Goal: Task Accomplishment & Management: Use online tool/utility

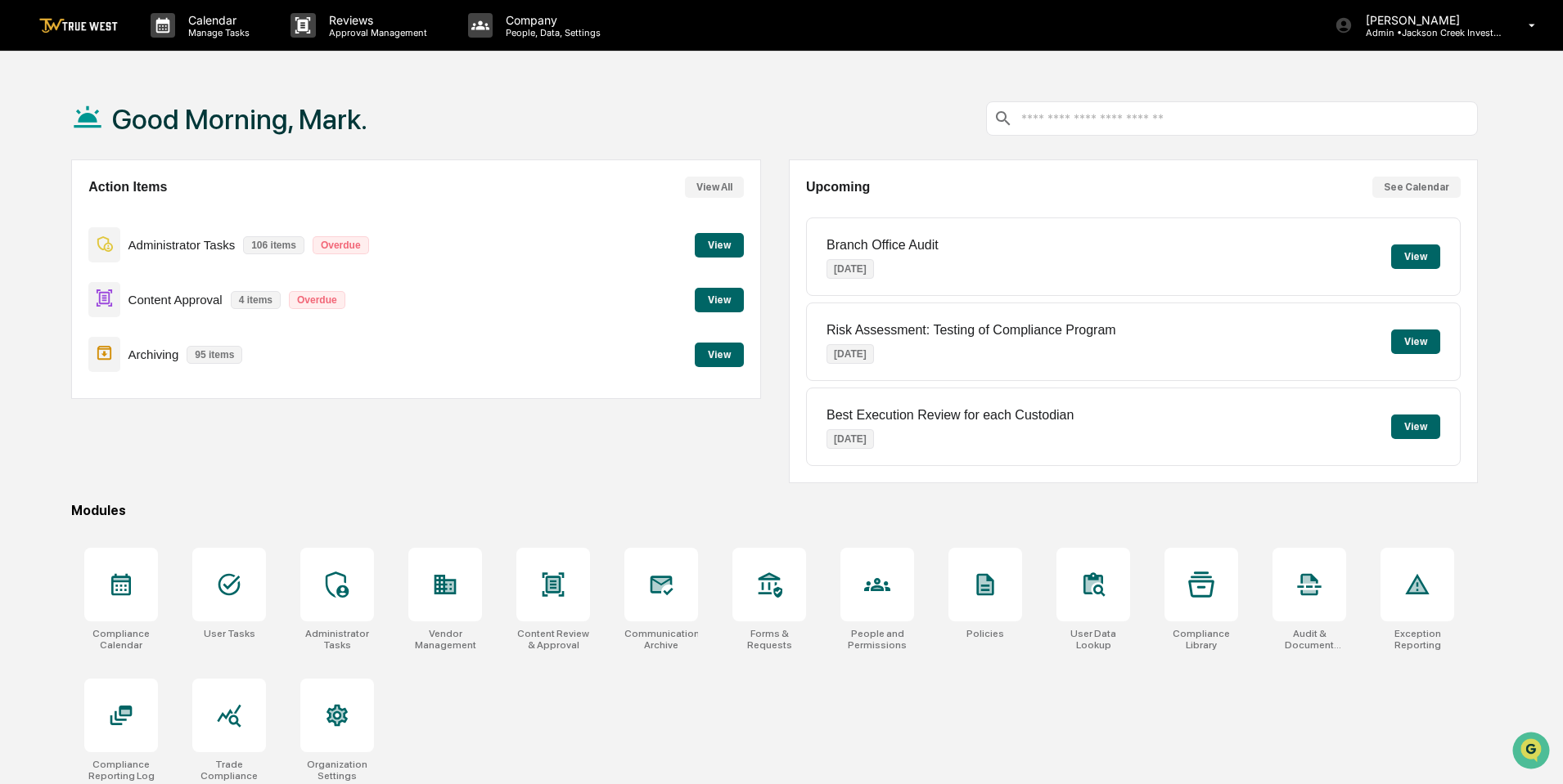
click at [710, 295] on button "View" at bounding box center [719, 300] width 49 height 24
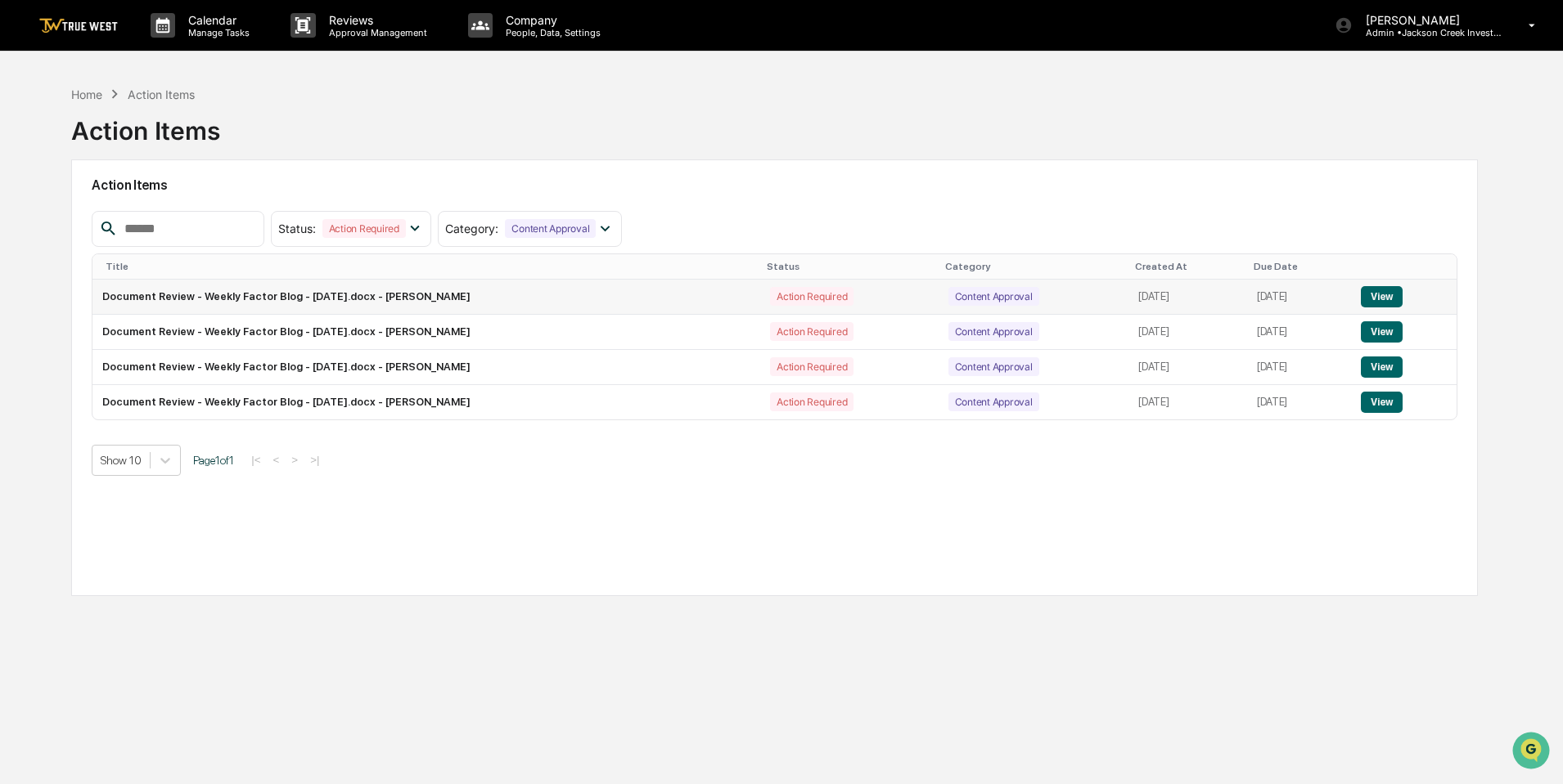
click at [1386, 290] on button "View" at bounding box center [1382, 297] width 41 height 22
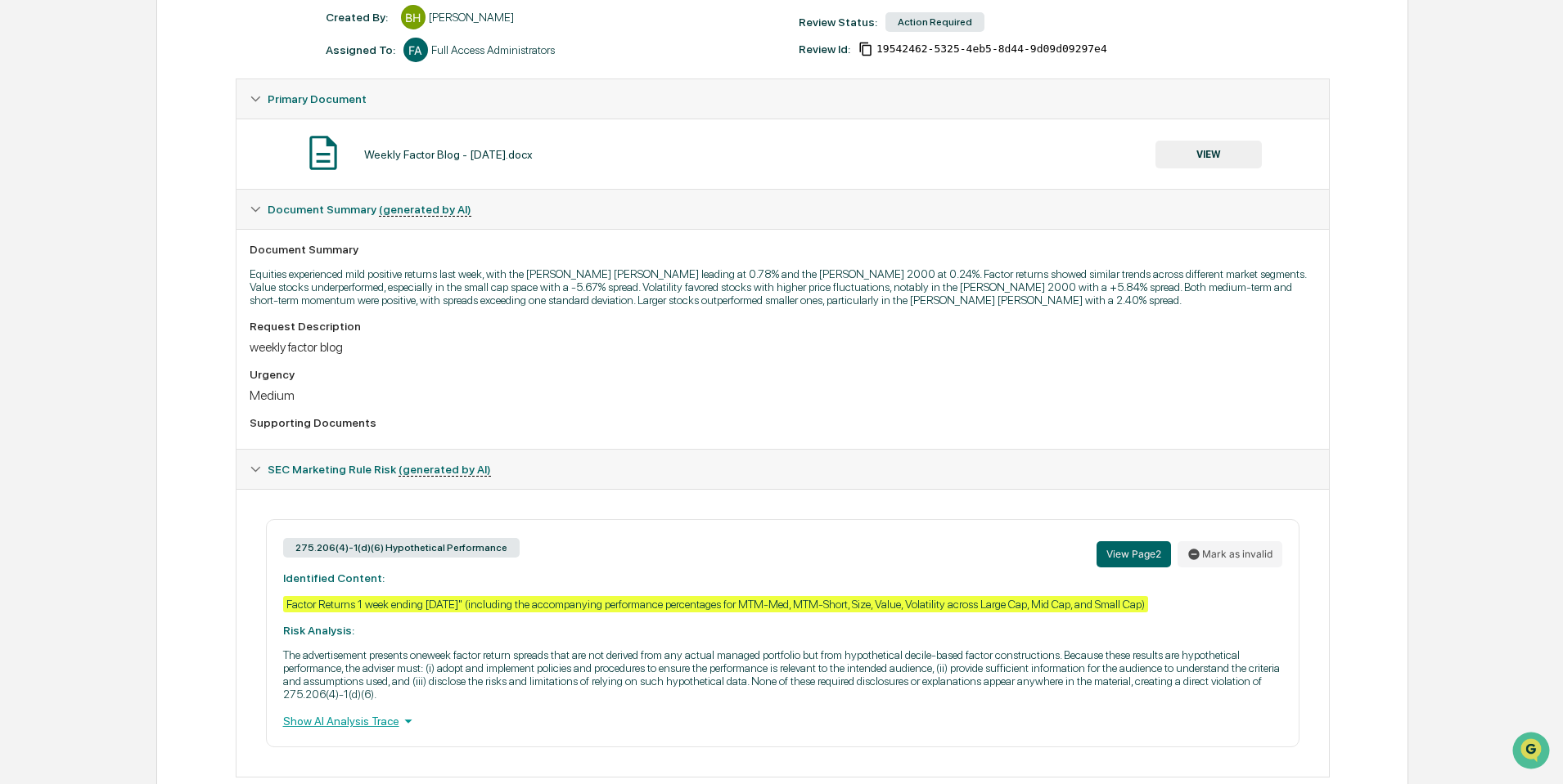
scroll to position [265, 0]
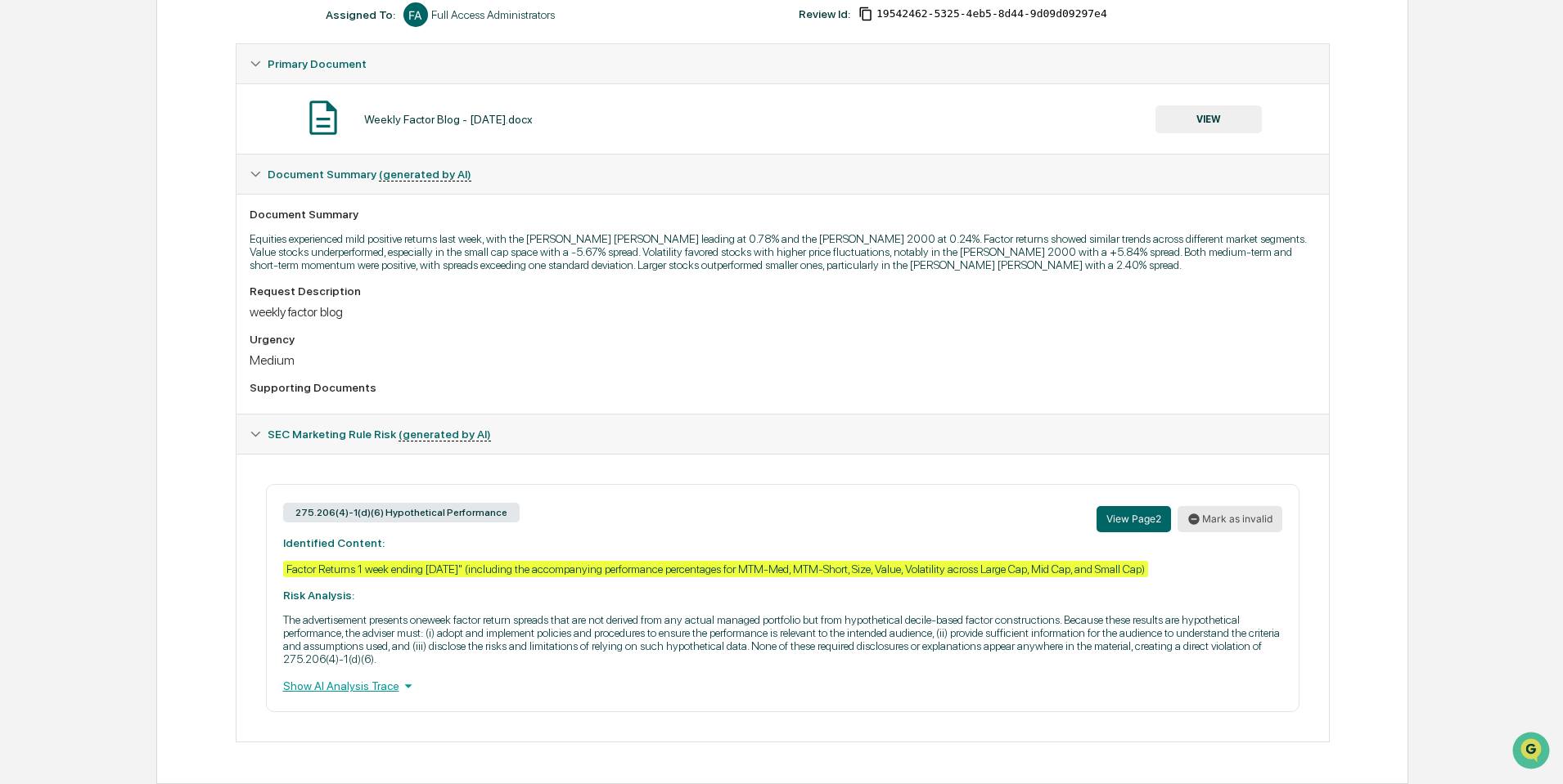
click at [1223, 521] on button "Mark as invalid" at bounding box center [1230, 519] width 105 height 26
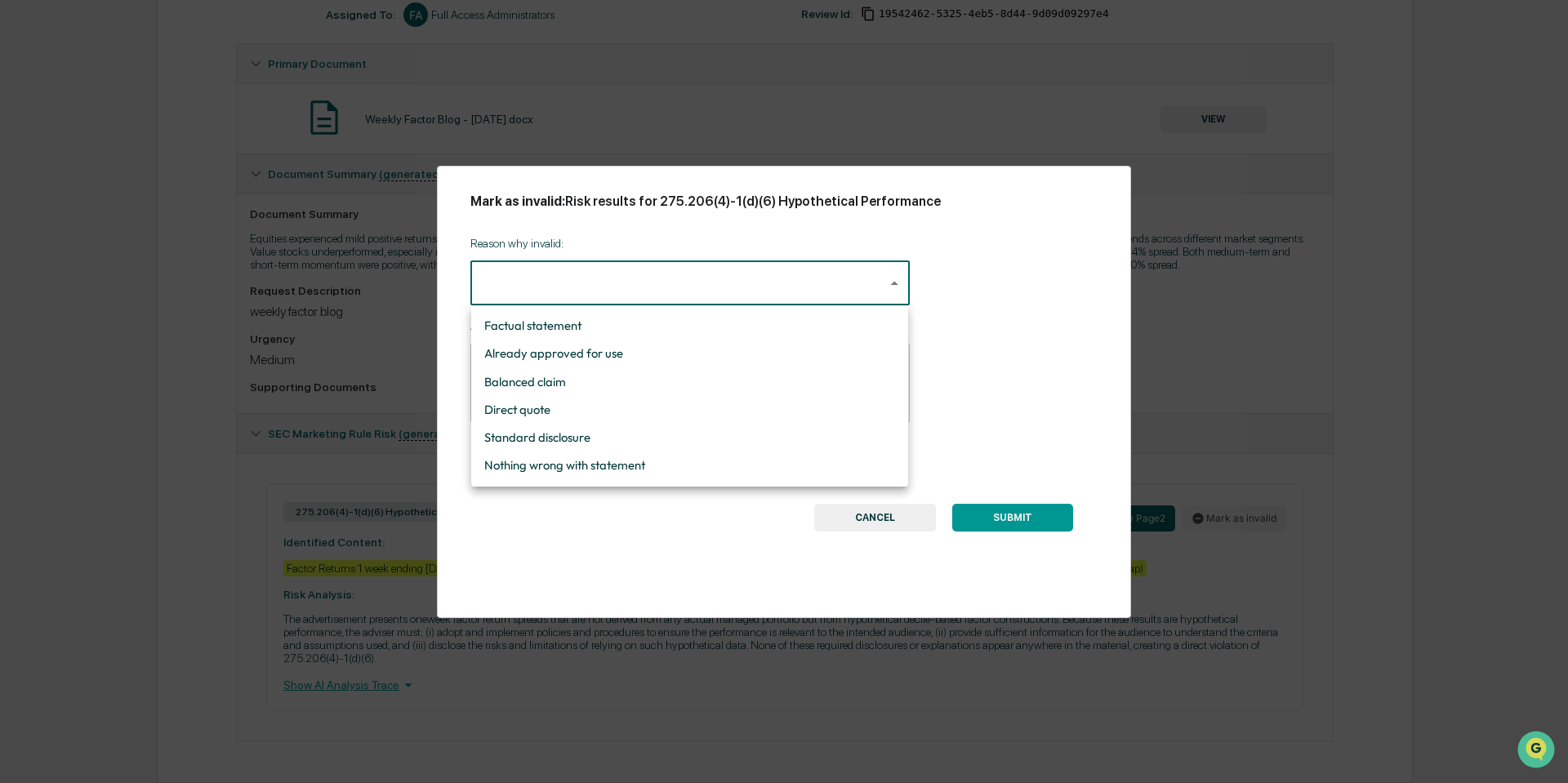
click at [884, 282] on body "Calendar Manage Tasks Reviews Approval Management Company People, Data, Setting…" at bounding box center [784, 259] width 1568 height 1048
click at [540, 459] on li "Nothing wrong with statement" at bounding box center [689, 465] width 437 height 28
type input "**********"
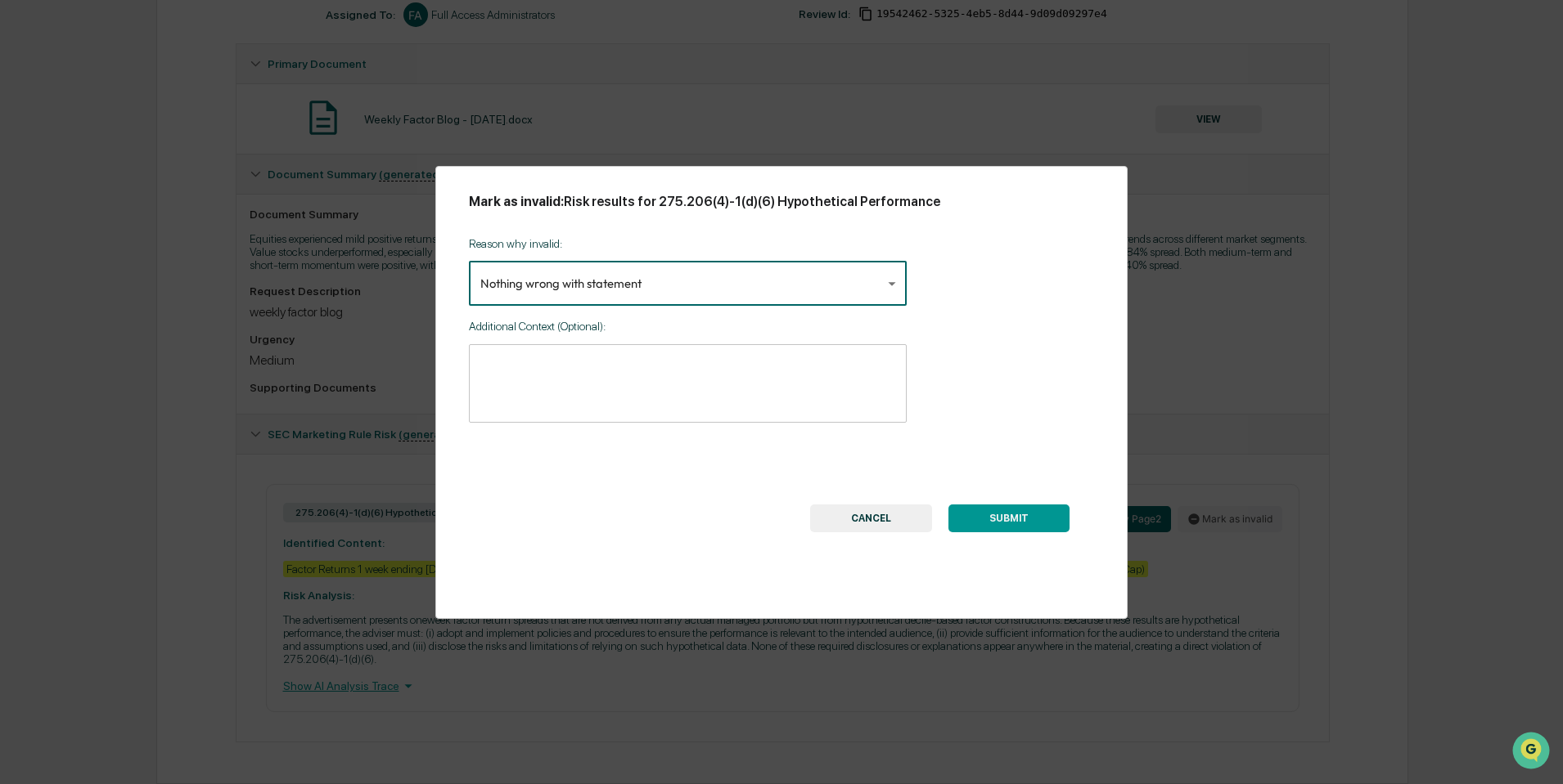
click at [1013, 518] on button "SUBMIT" at bounding box center [1009, 518] width 121 height 28
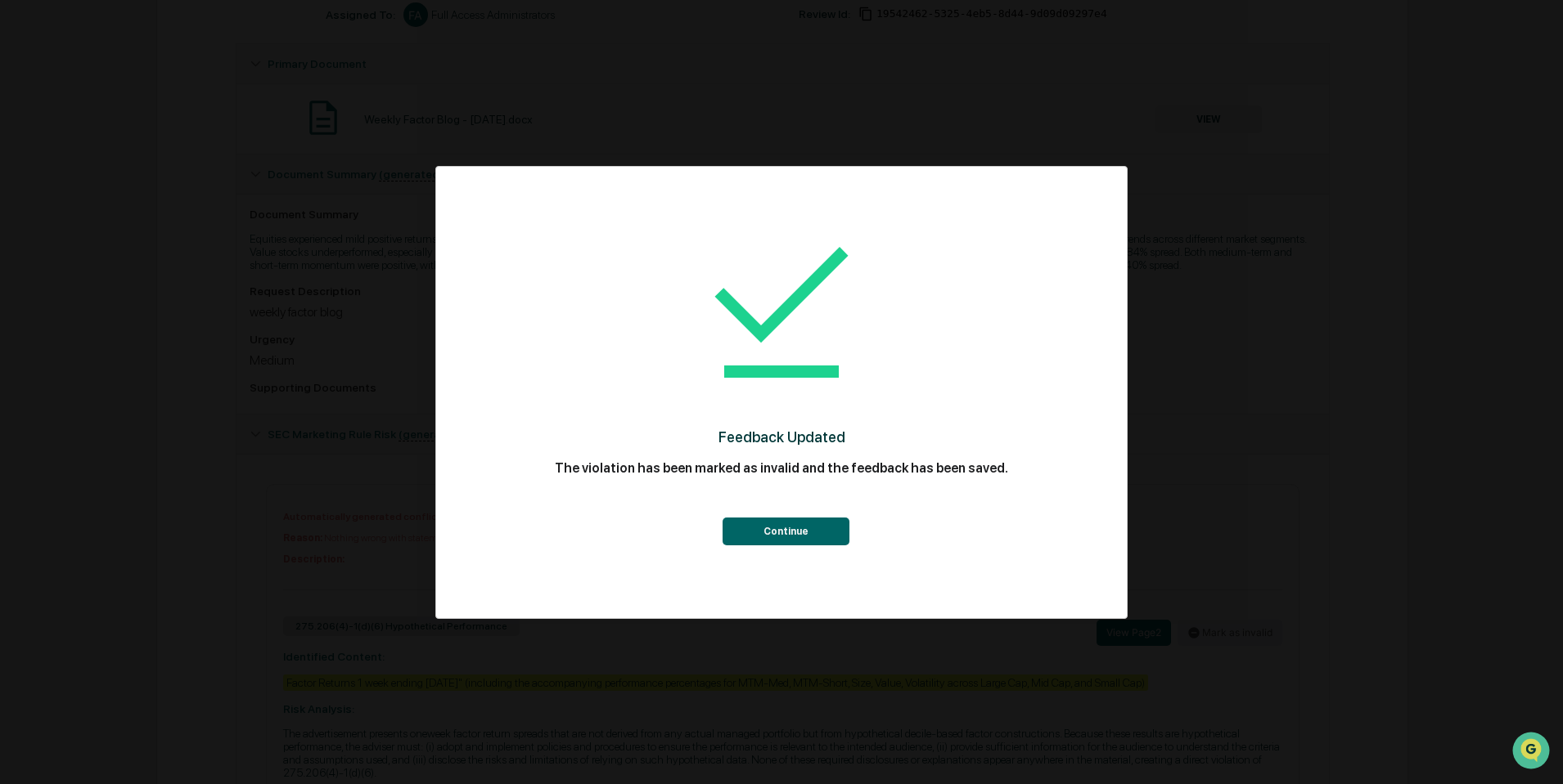
click at [765, 524] on button "Continue" at bounding box center [785, 532] width 127 height 28
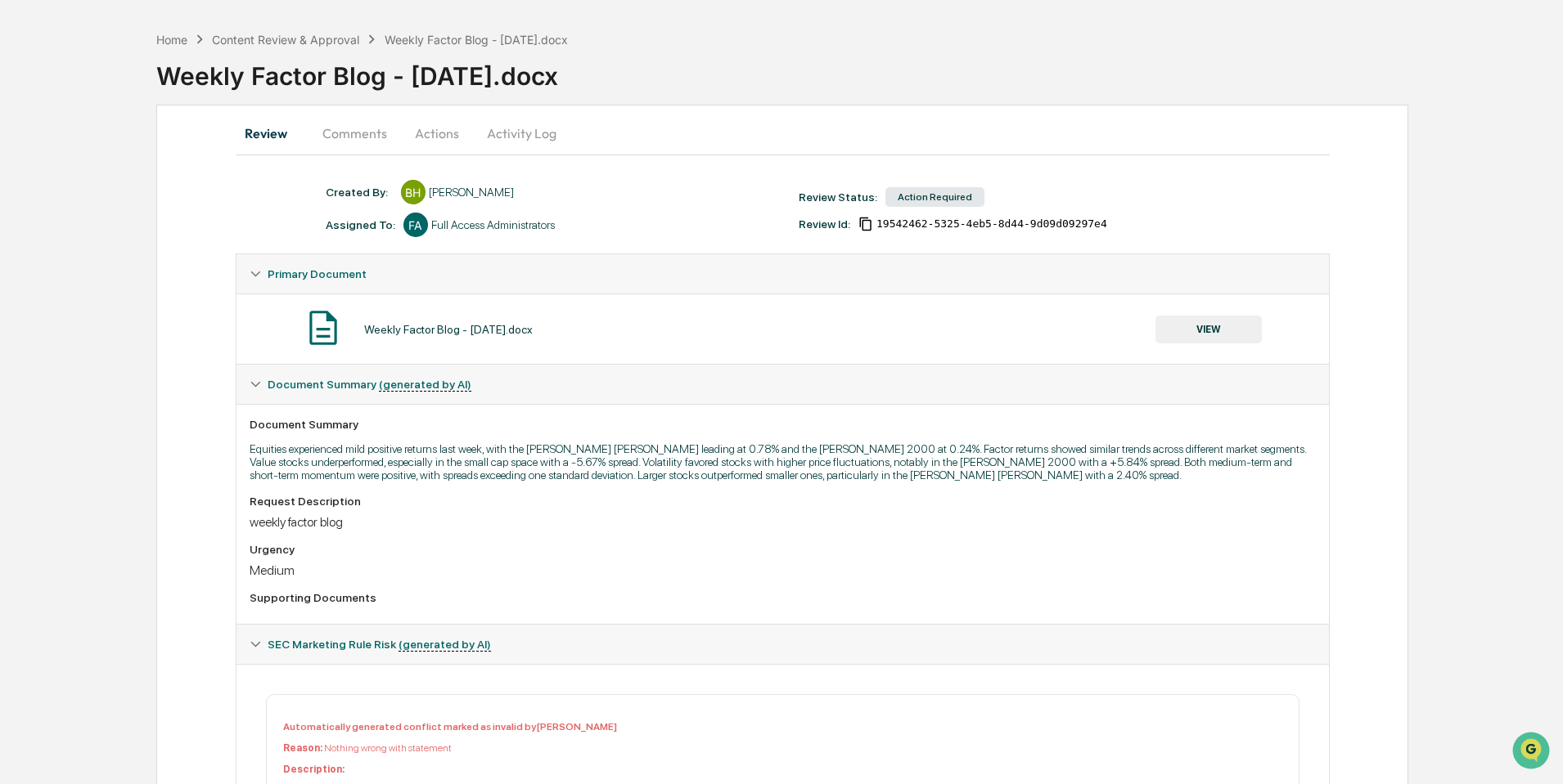
scroll to position [0, 0]
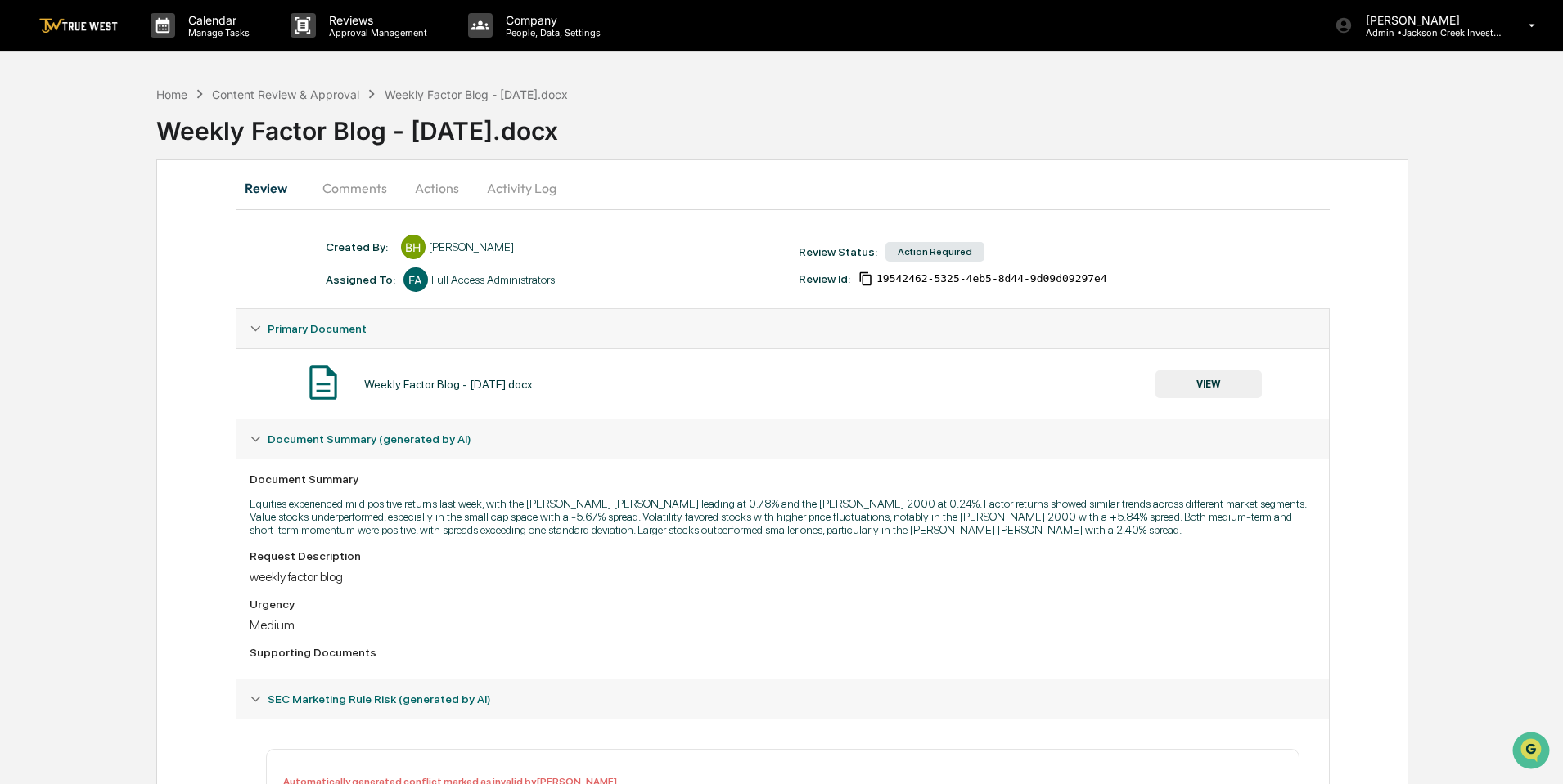
click at [431, 194] on button "Actions" at bounding box center [437, 189] width 74 height 40
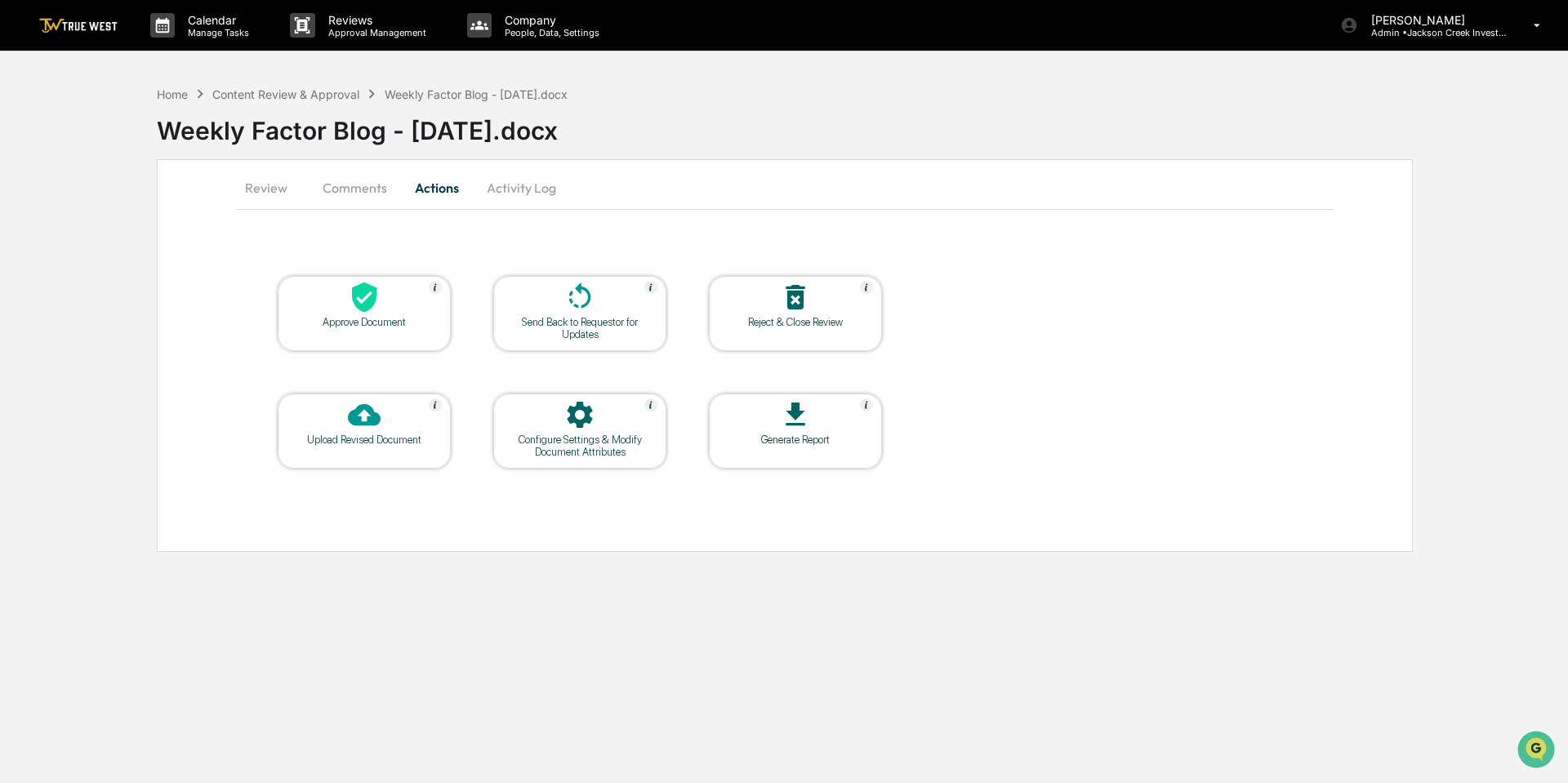
click at [388, 307] on div at bounding box center [364, 298] width 163 height 35
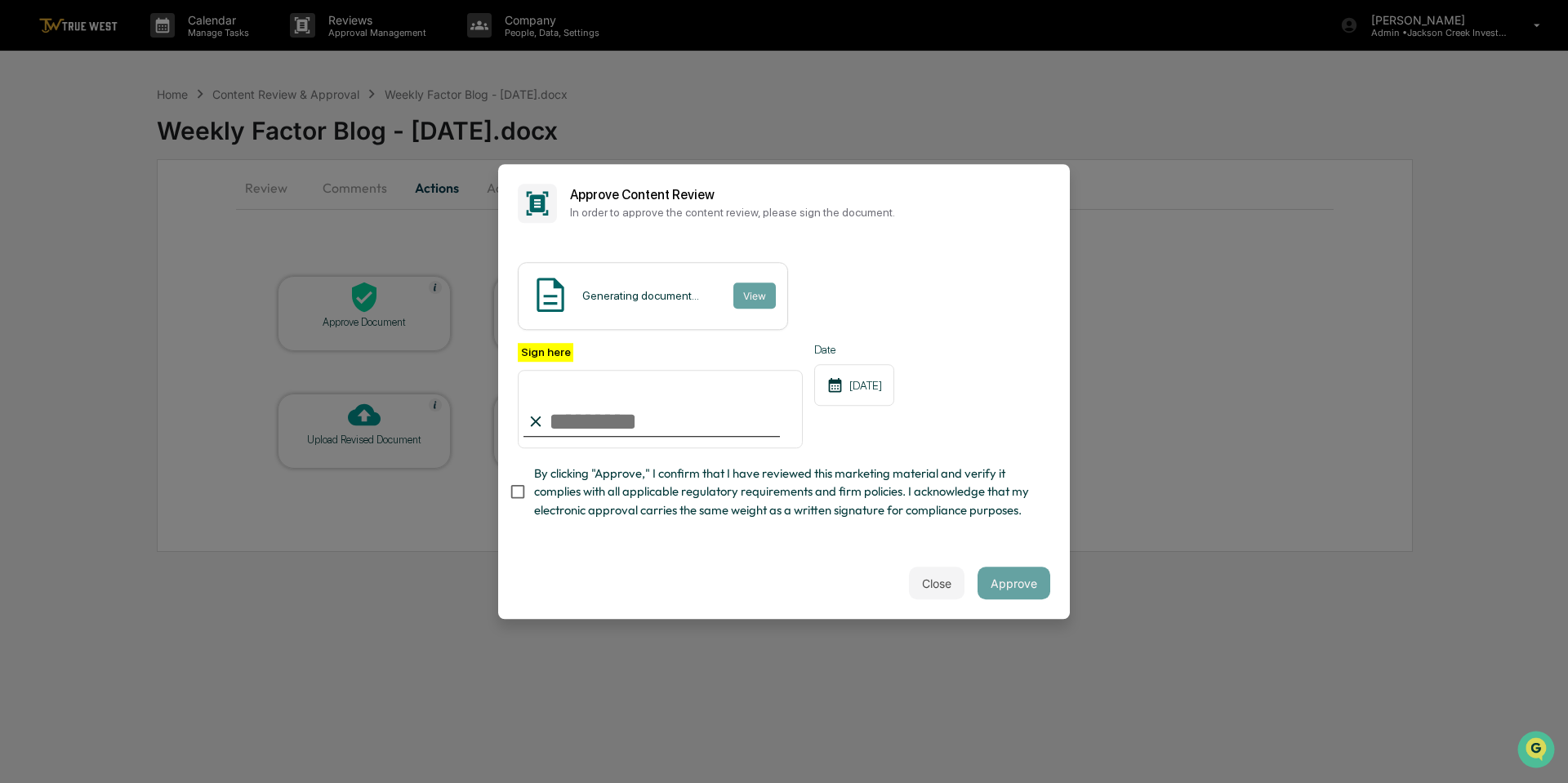
click at [652, 426] on input "Sign here" at bounding box center [660, 409] width 285 height 78
type input "**********"
click at [1033, 594] on button "Approve" at bounding box center [1013, 583] width 73 height 32
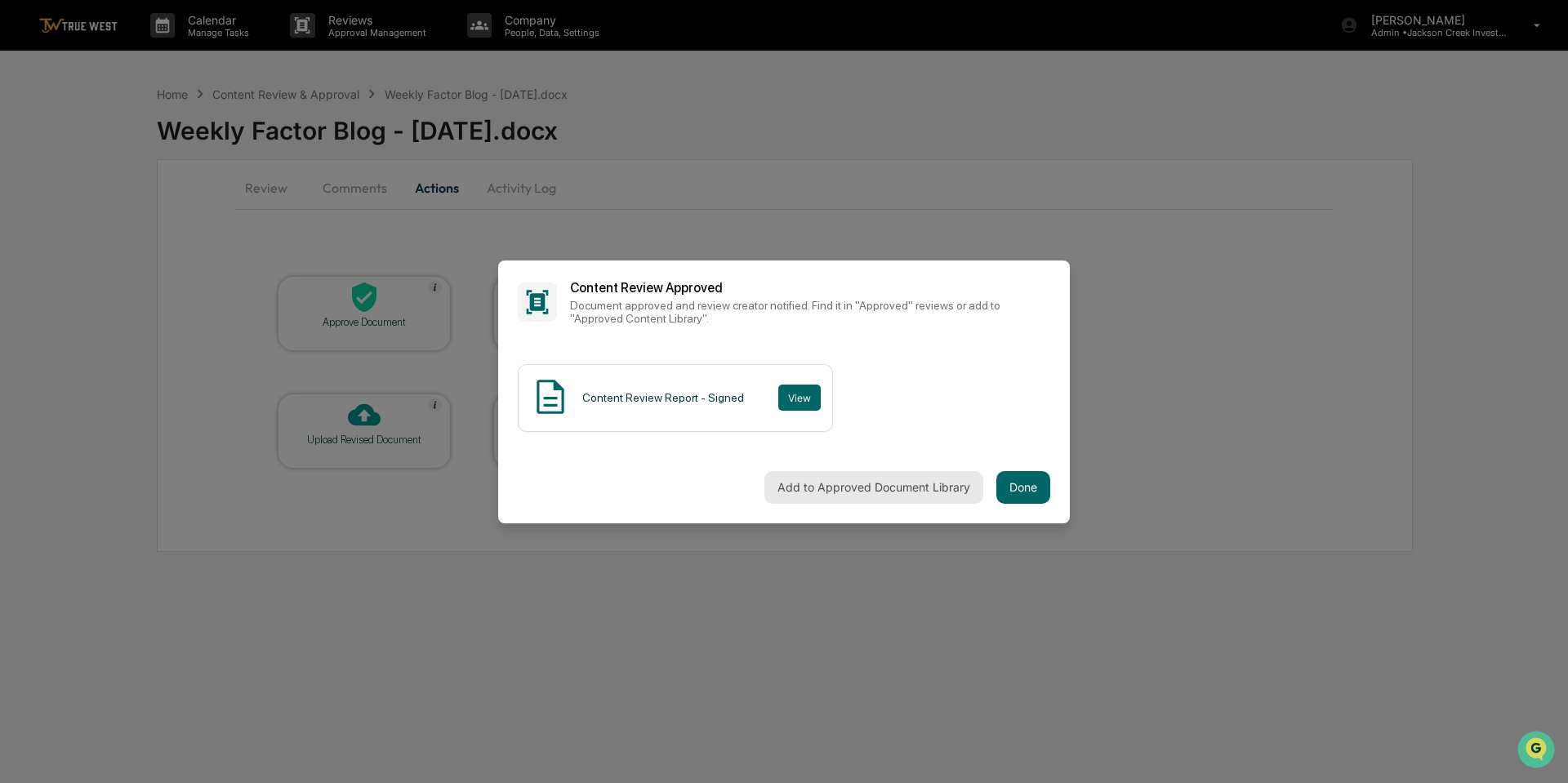
click at [871, 481] on button "Add to Approved Document Library" at bounding box center [873, 488] width 219 height 32
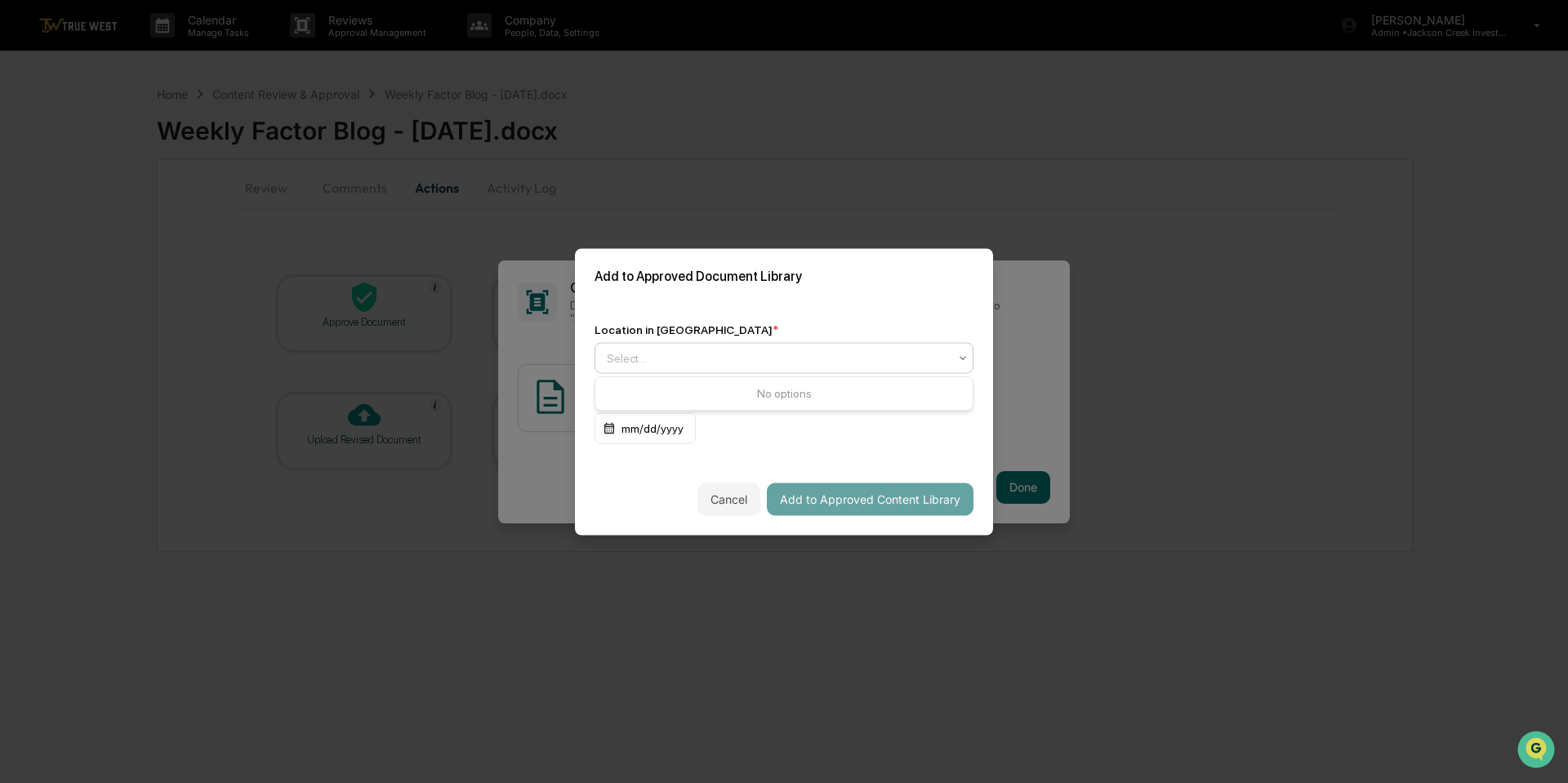
click at [736, 363] on div at bounding box center [777, 358] width 342 height 16
click at [725, 392] on div "Approved Content Library" at bounding box center [784, 396] width 377 height 32
click at [817, 501] on button "Add to Approved Content Library" at bounding box center [870, 499] width 206 height 32
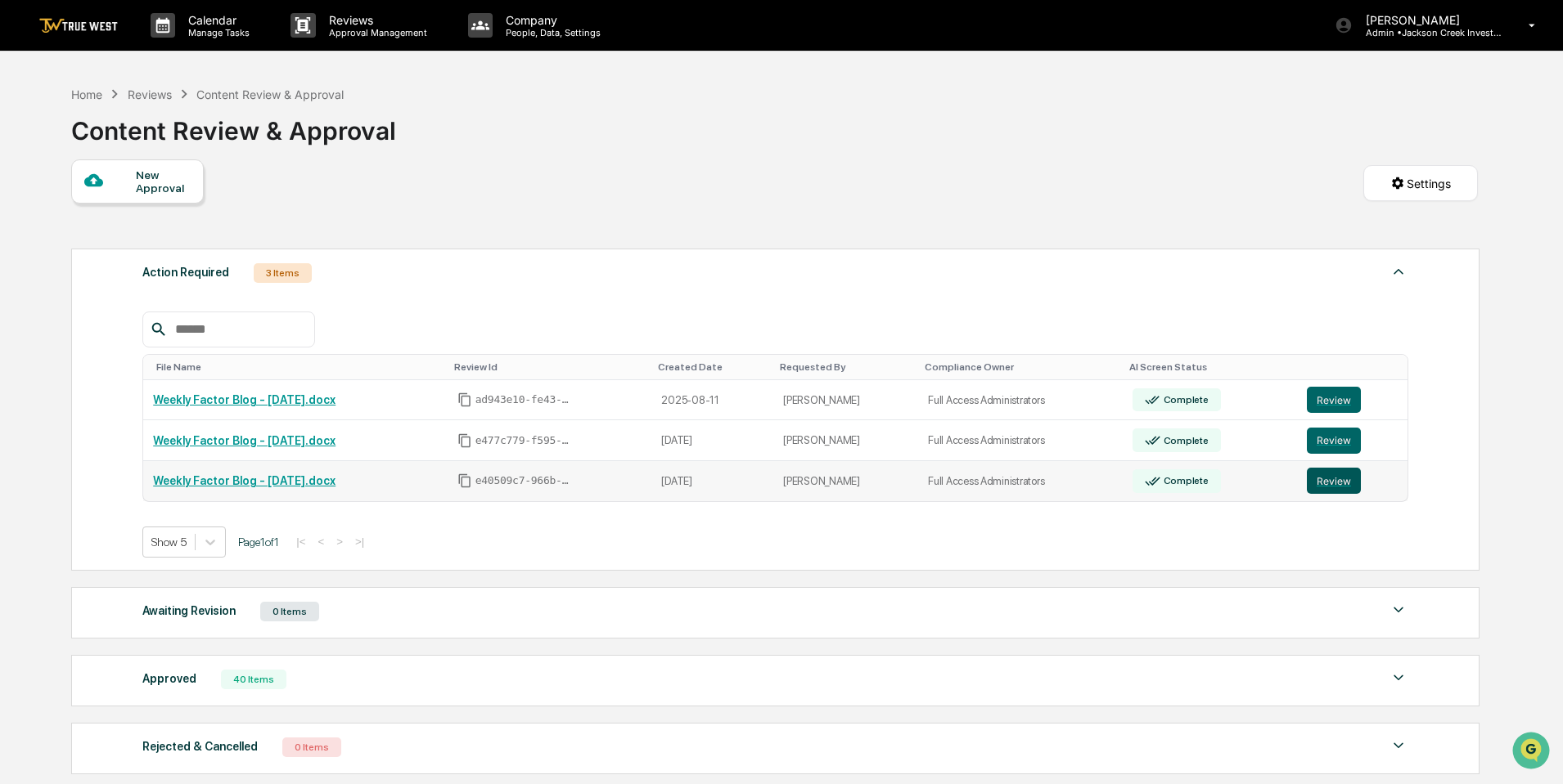
click at [1322, 476] on button "Review" at bounding box center [1333, 480] width 54 height 26
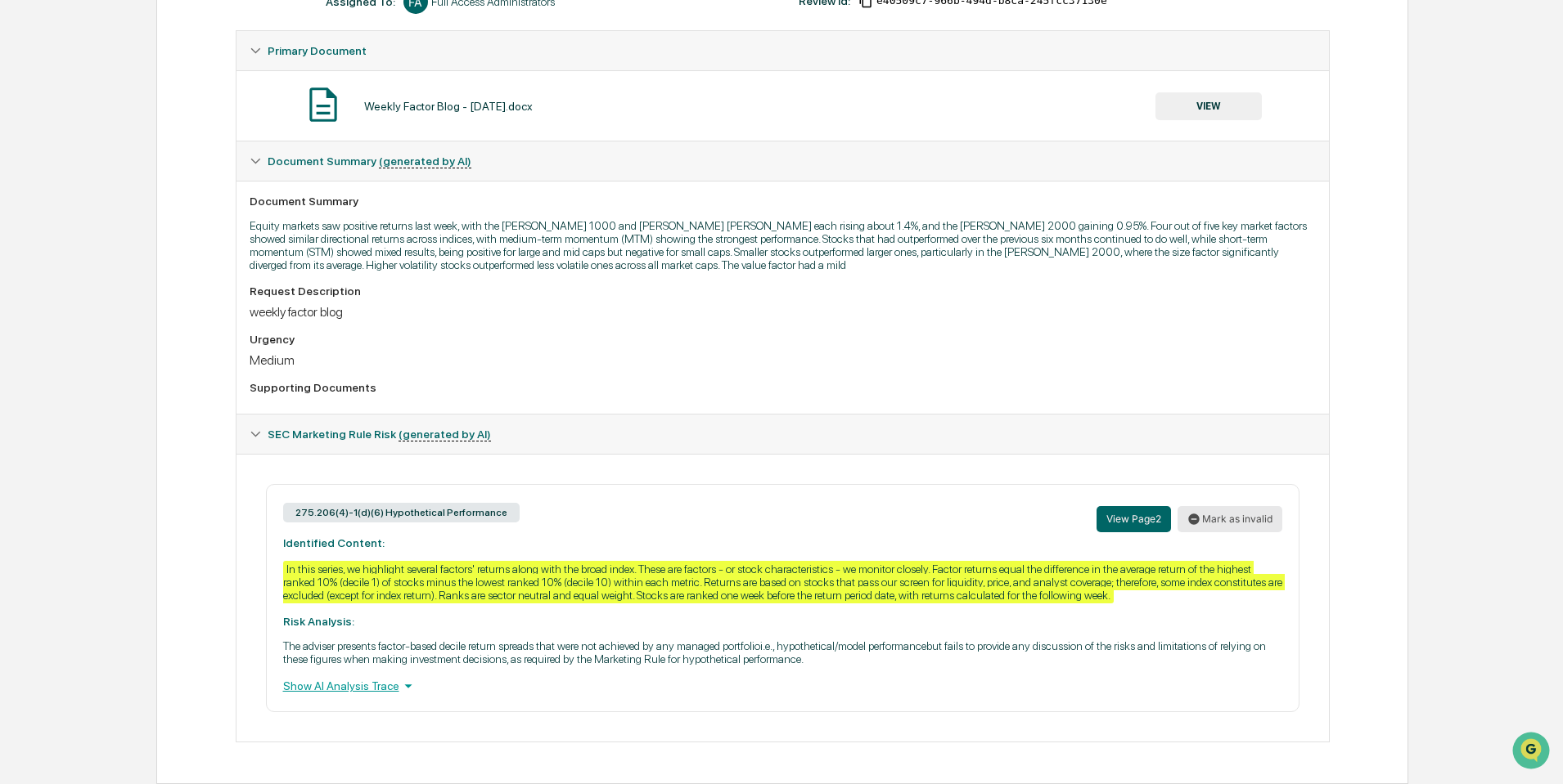
click at [1224, 523] on button "Mark as invalid" at bounding box center [1230, 519] width 105 height 26
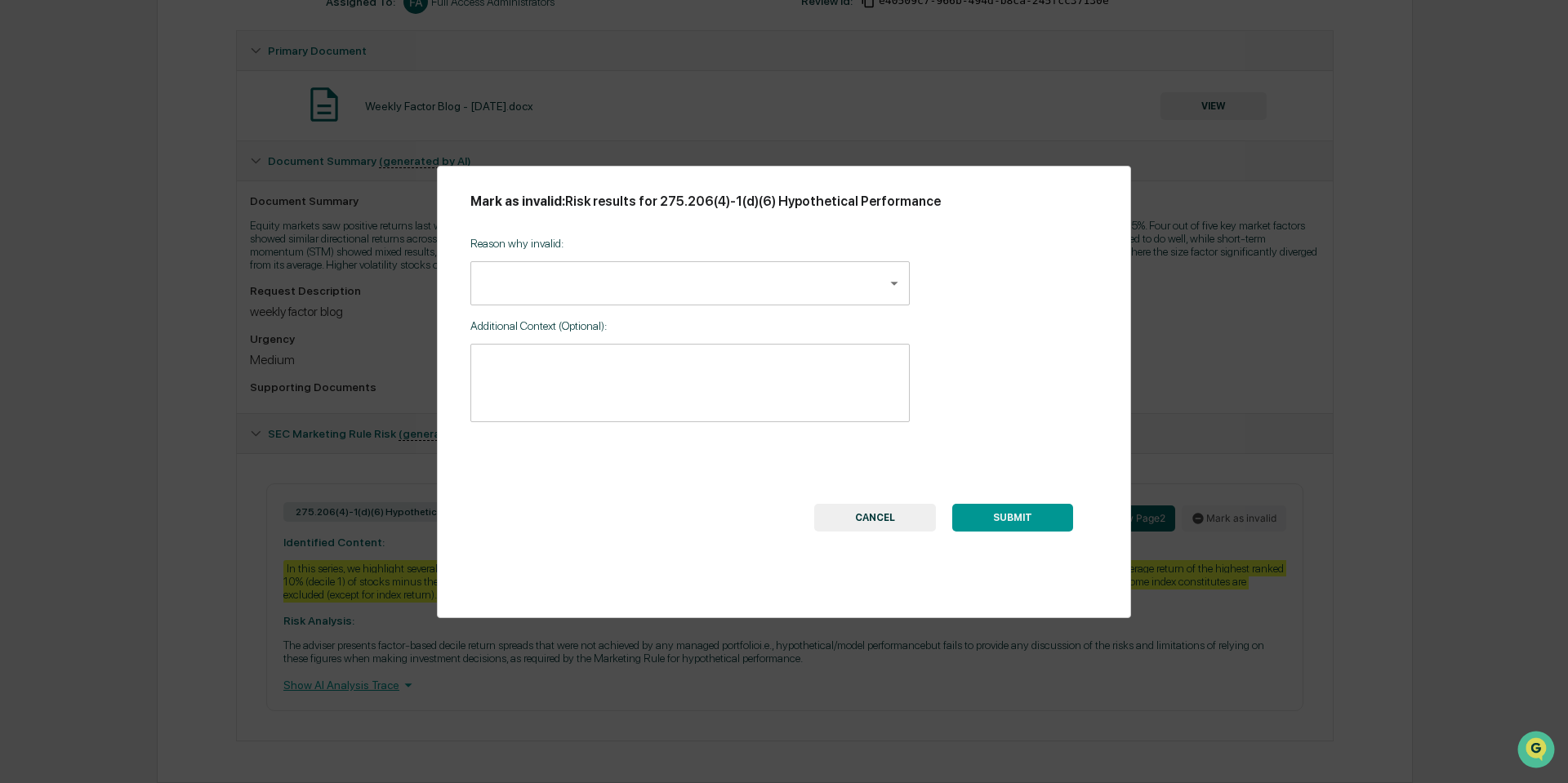
click at [892, 279] on body "Calendar Manage Tasks Reviews Approval Management Company People, Data, Setting…" at bounding box center [784, 252] width 1568 height 1061
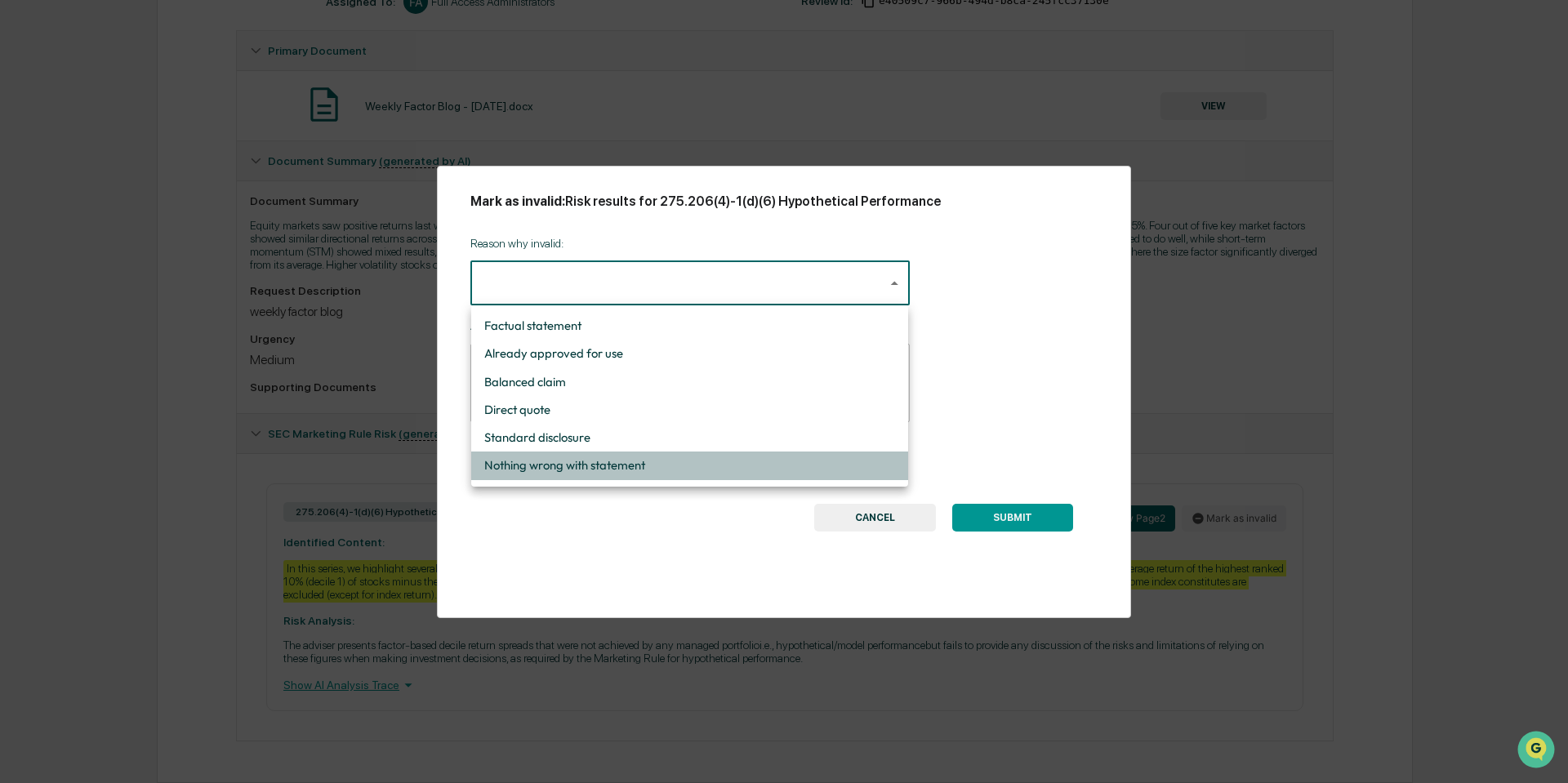
click at [612, 468] on li "Nothing wrong with statement" at bounding box center [689, 465] width 437 height 28
type input "**********"
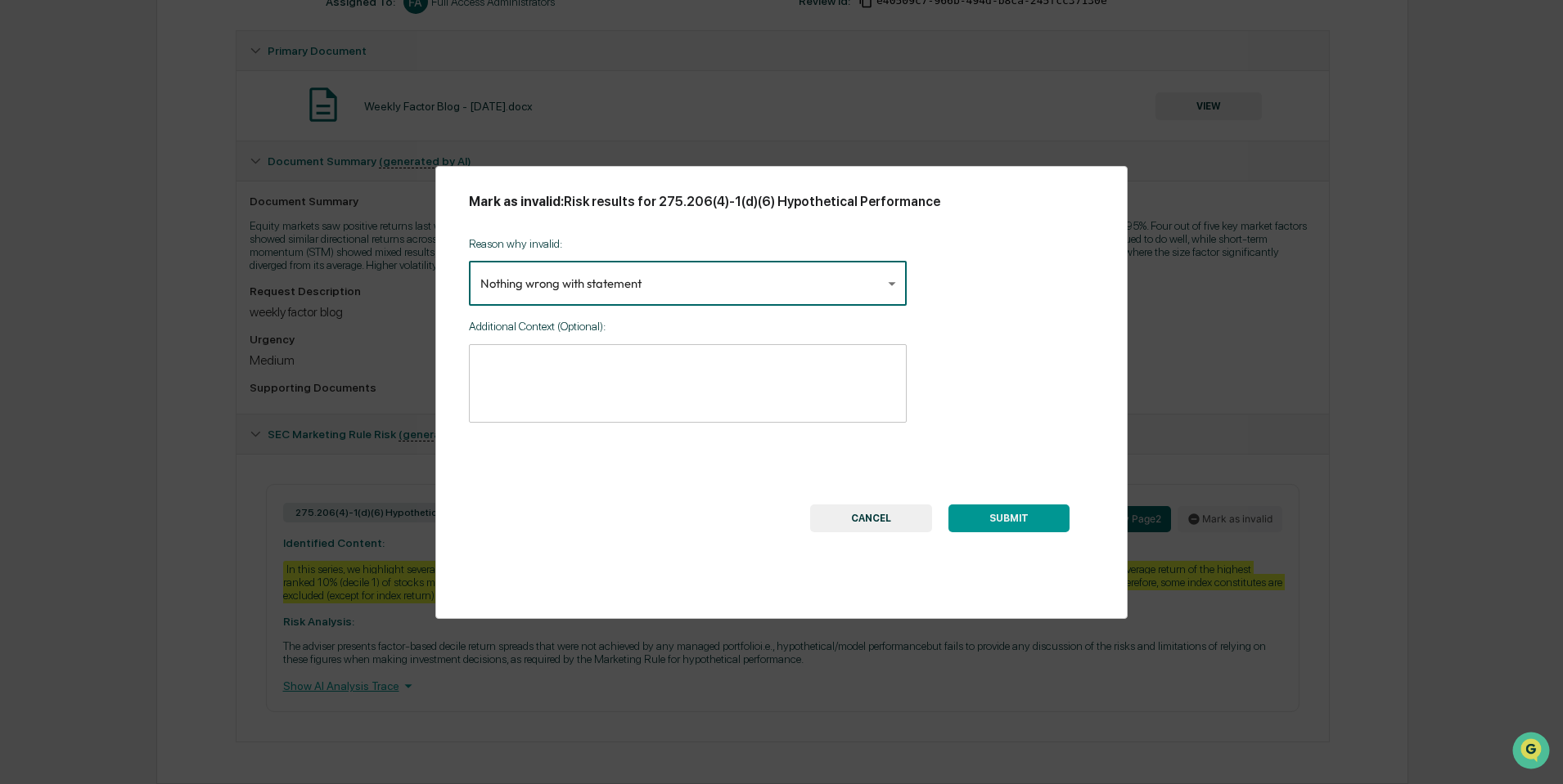
click at [1032, 523] on button "SUBMIT" at bounding box center [1009, 518] width 121 height 28
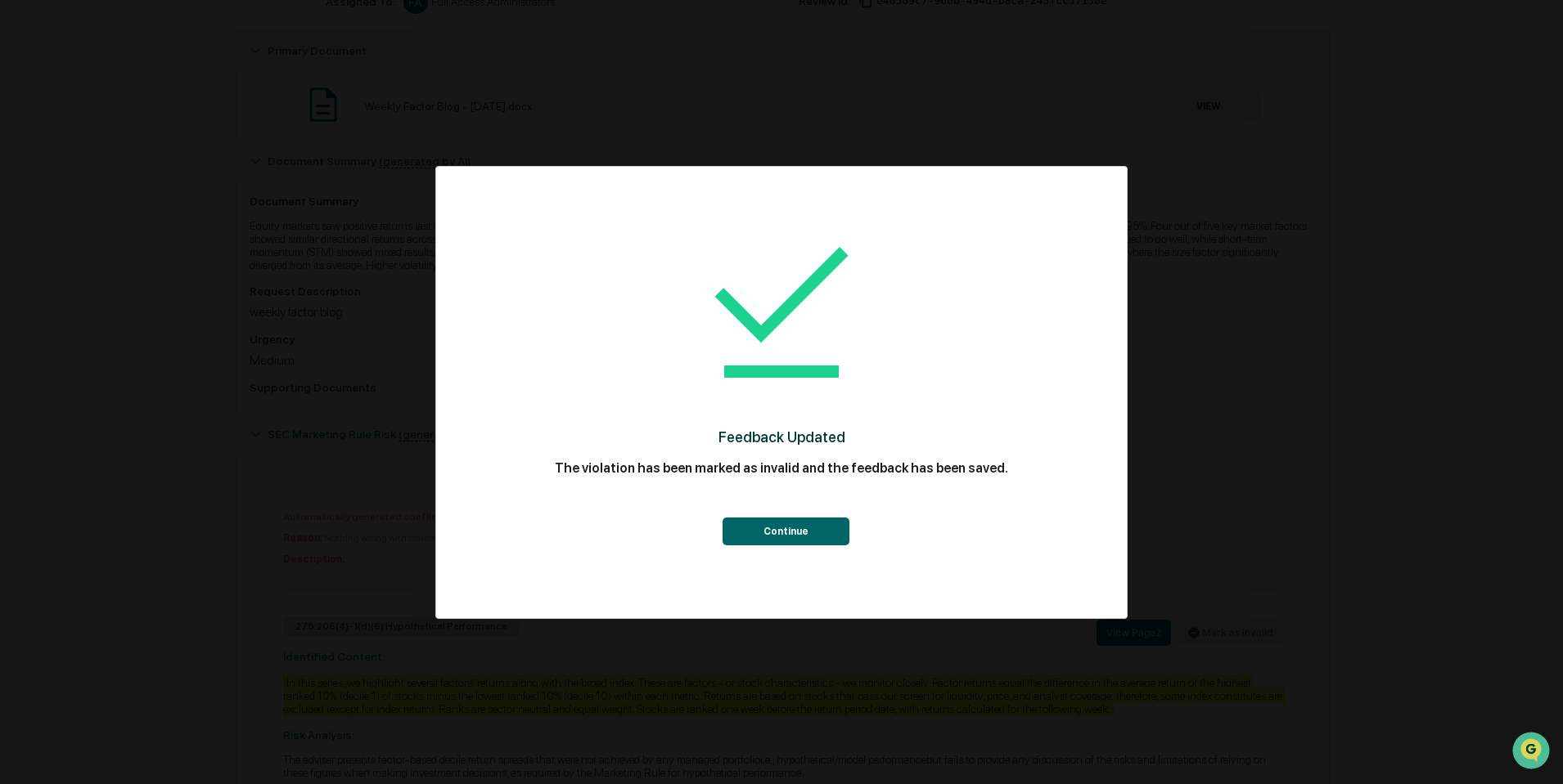
click at [764, 539] on button "Continue" at bounding box center [785, 532] width 127 height 28
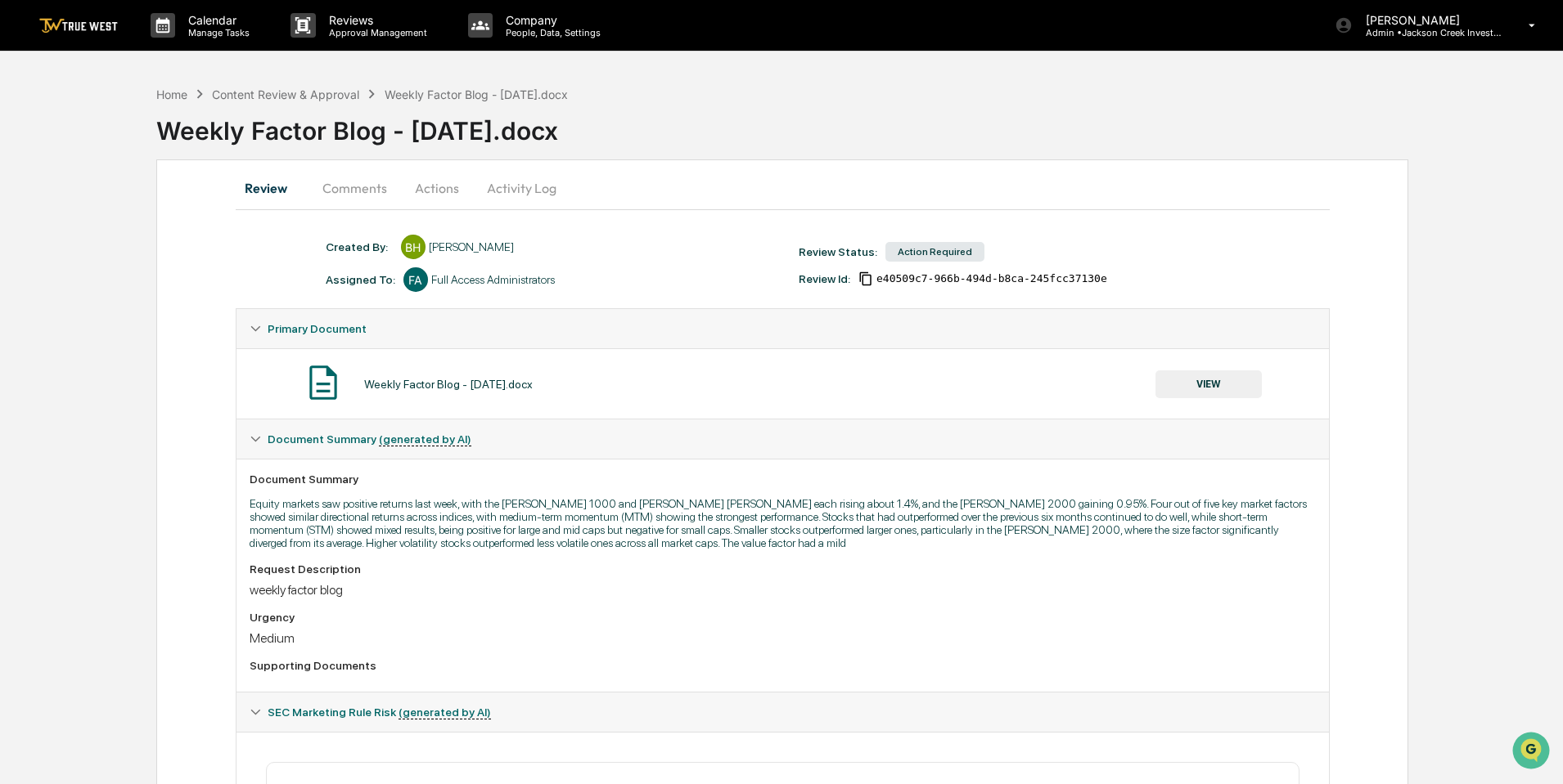
click at [430, 191] on button "Actions" at bounding box center [437, 189] width 74 height 40
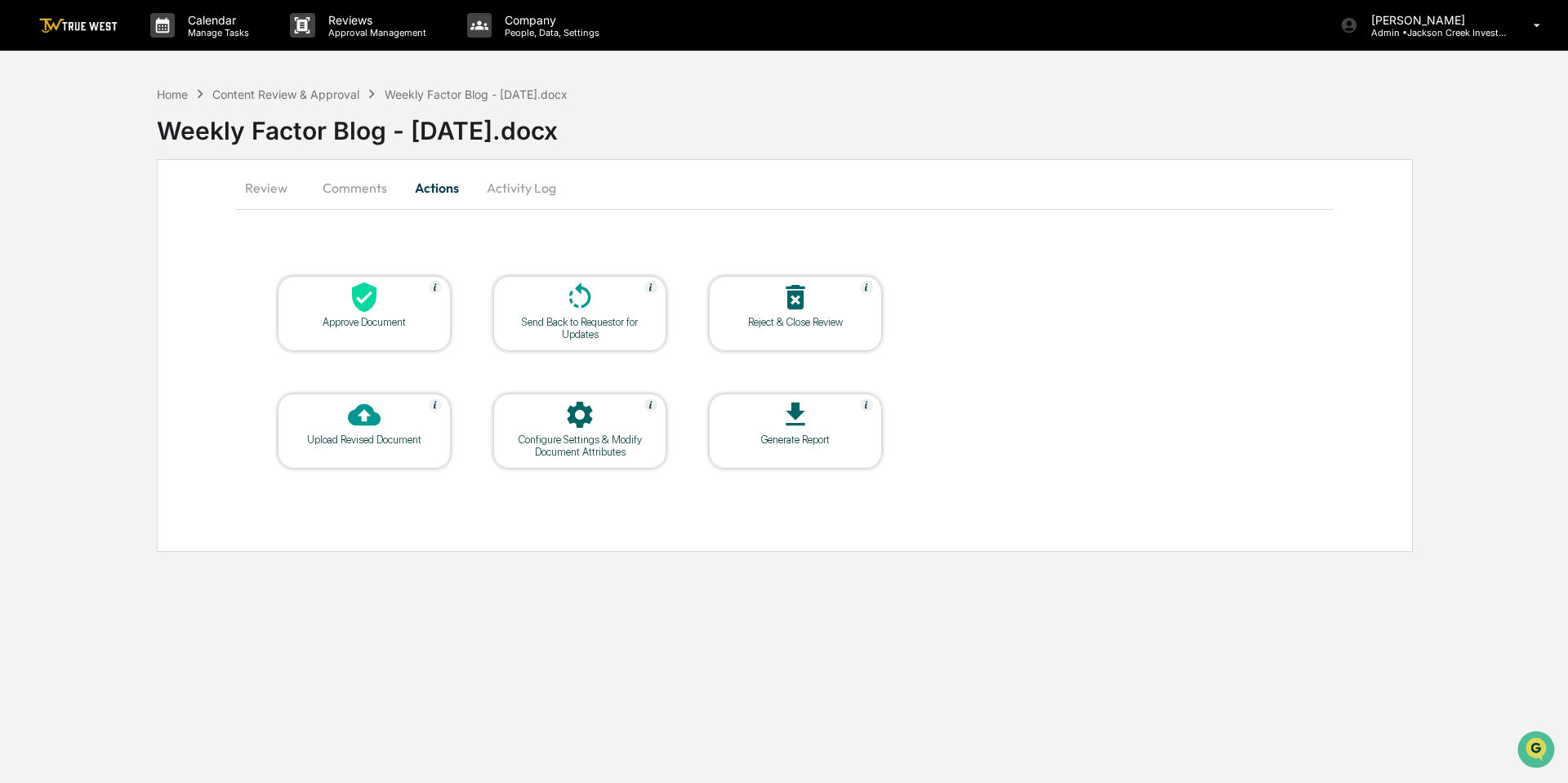
click at [365, 300] on icon at bounding box center [364, 298] width 24 height 30
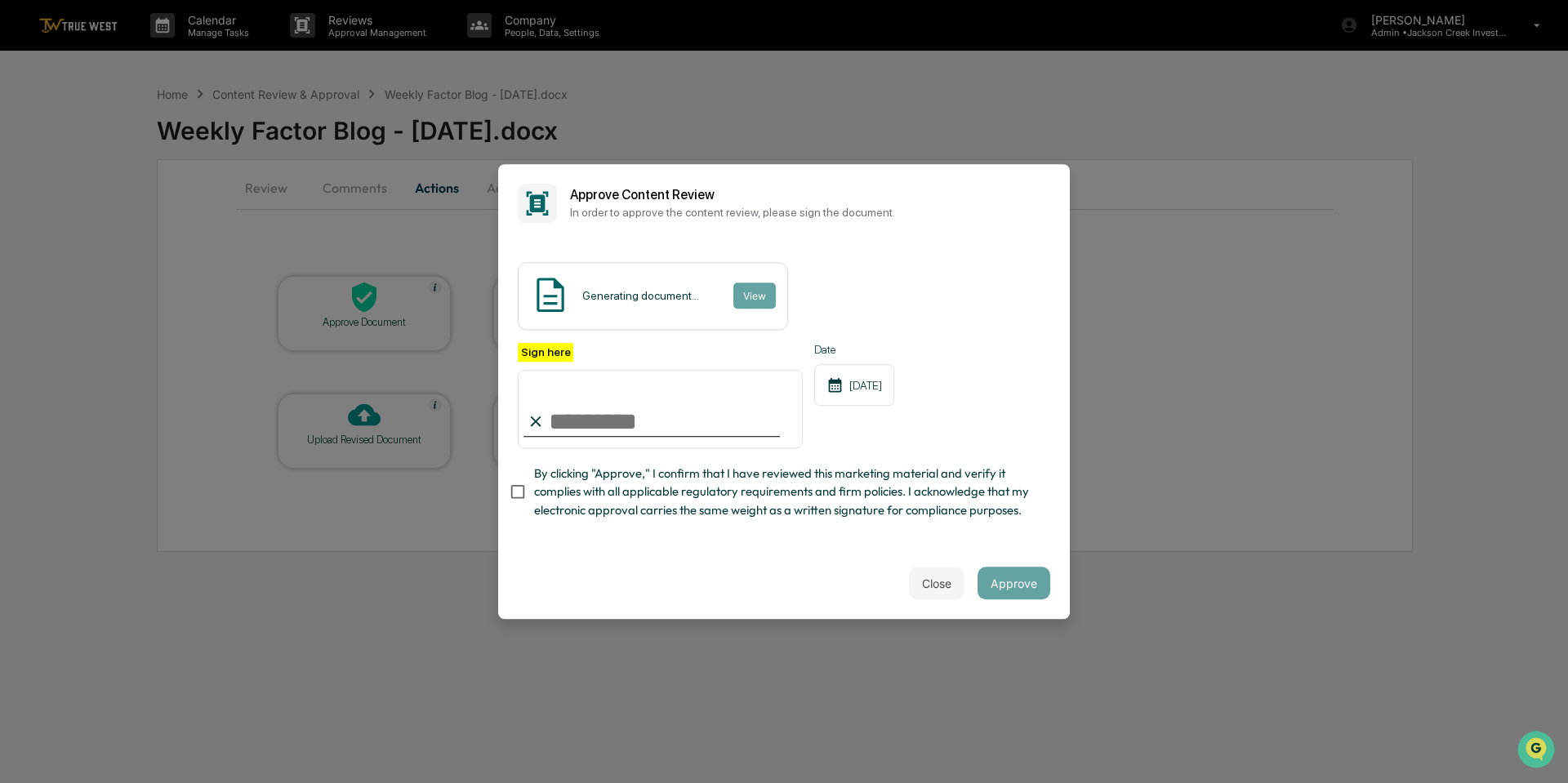
click at [619, 416] on input "Sign here" at bounding box center [660, 409] width 285 height 78
type input "**********"
click at [1021, 590] on button "Approve" at bounding box center [1013, 583] width 73 height 32
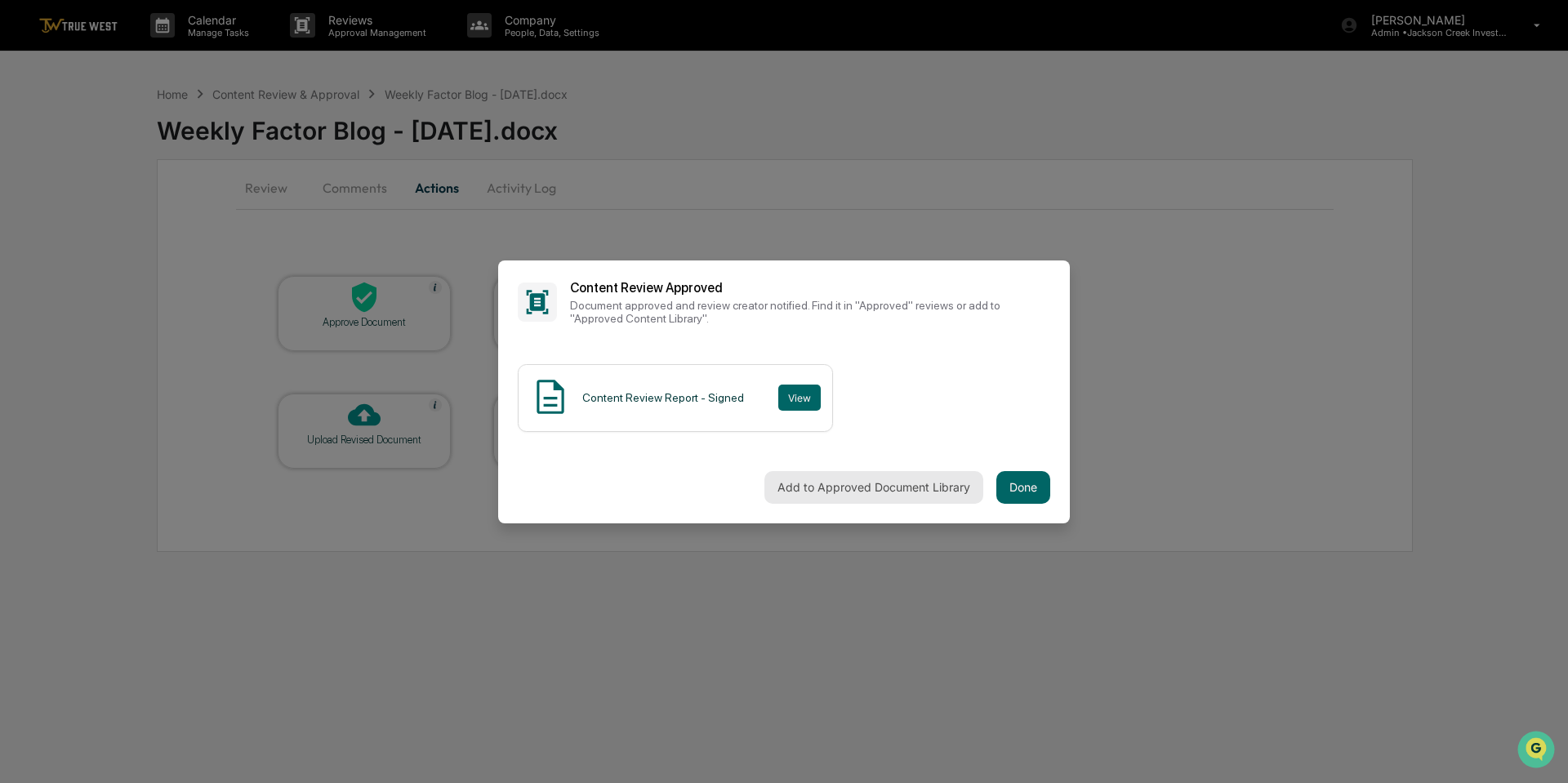
click at [862, 486] on button "Add to Approved Document Library" at bounding box center [873, 488] width 219 height 32
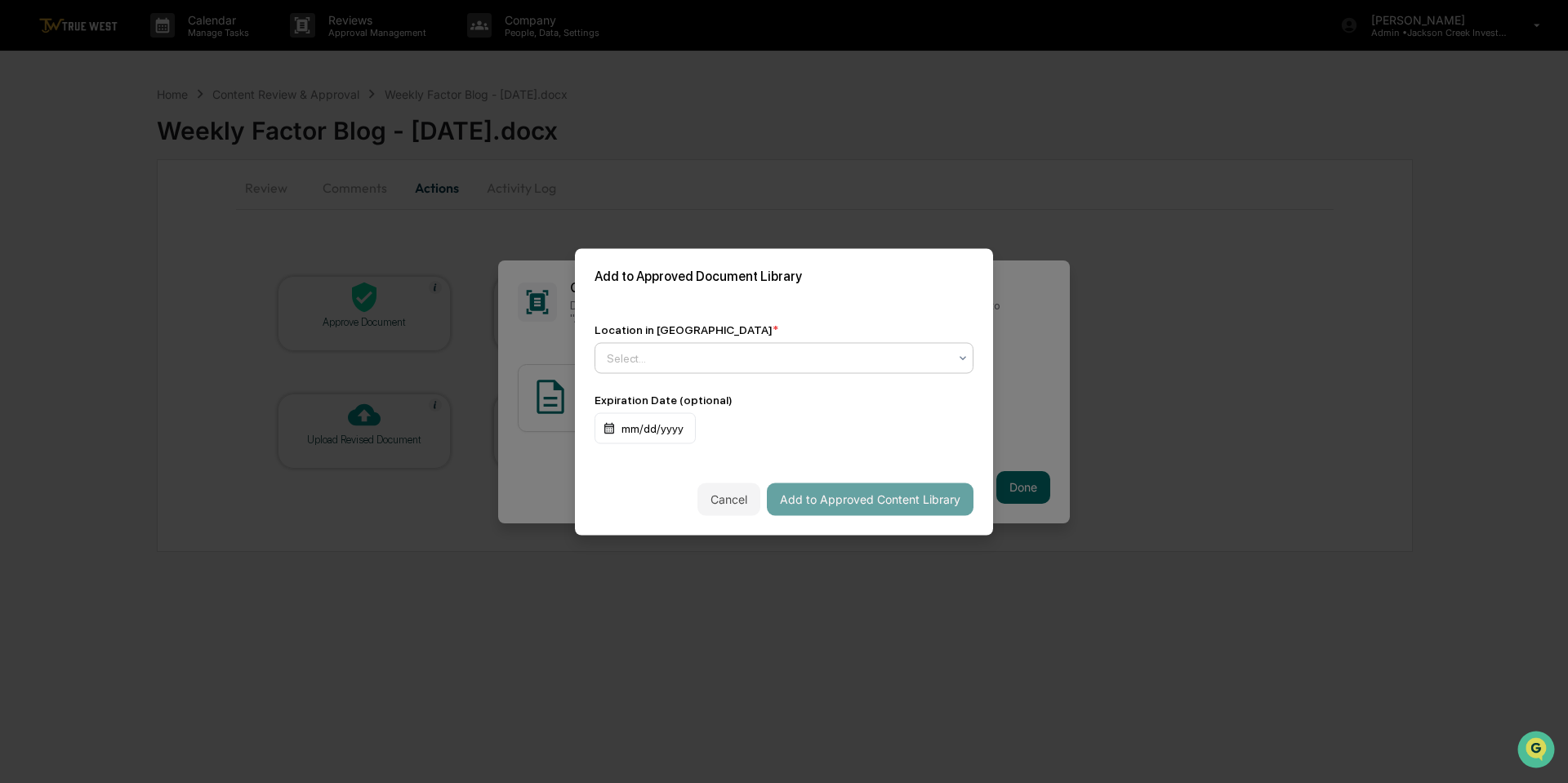
click at [718, 367] on div "Select..." at bounding box center [777, 358] width 358 height 23
click at [723, 398] on div "Approved Content Library" at bounding box center [784, 396] width 377 height 32
click at [833, 494] on button "Add to Approved Content Library" at bounding box center [870, 499] width 206 height 32
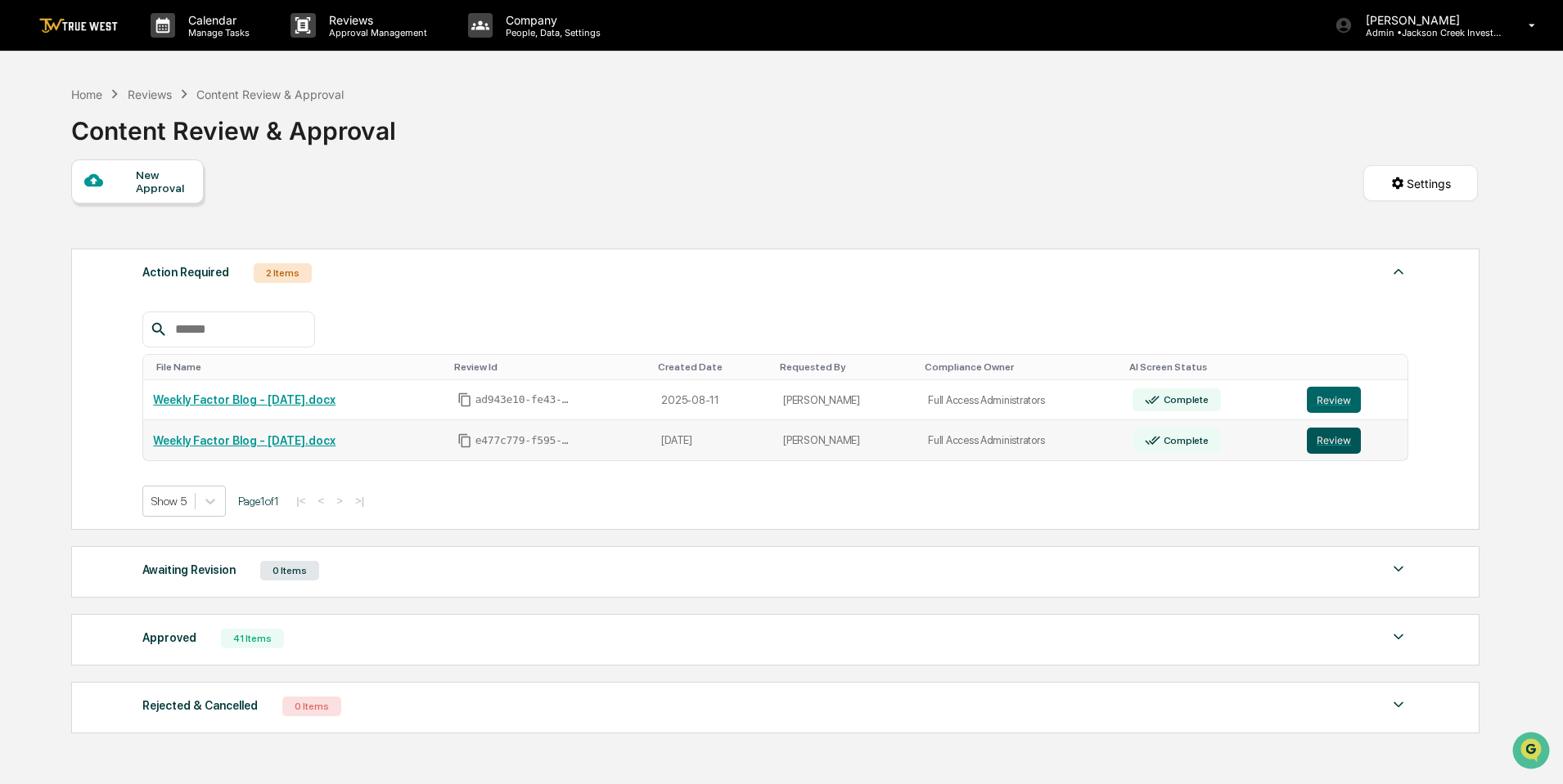
click at [1333, 436] on button "Review" at bounding box center [1333, 440] width 54 height 26
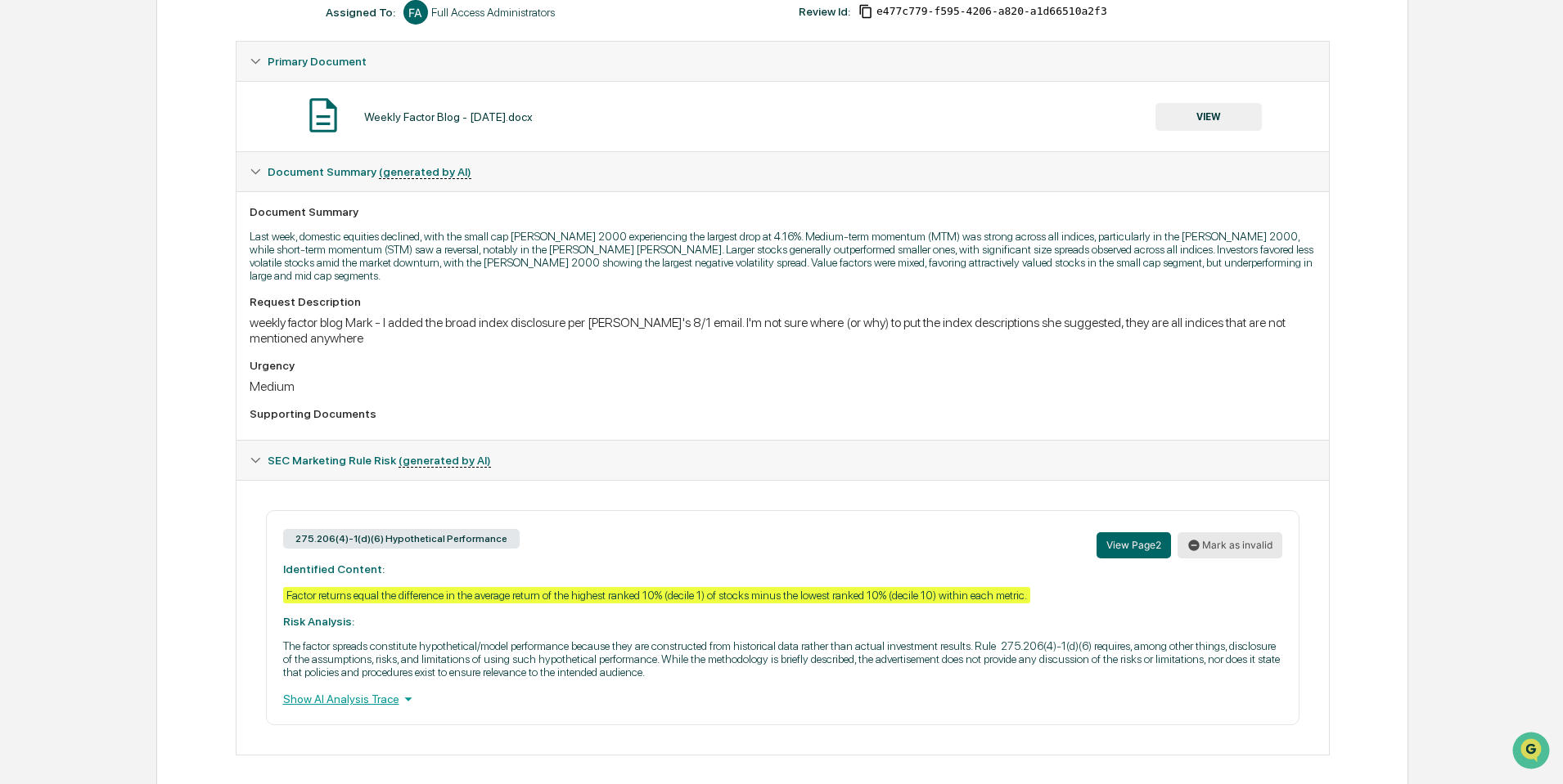
click at [1250, 536] on button "Mark as invalid" at bounding box center [1230, 545] width 105 height 26
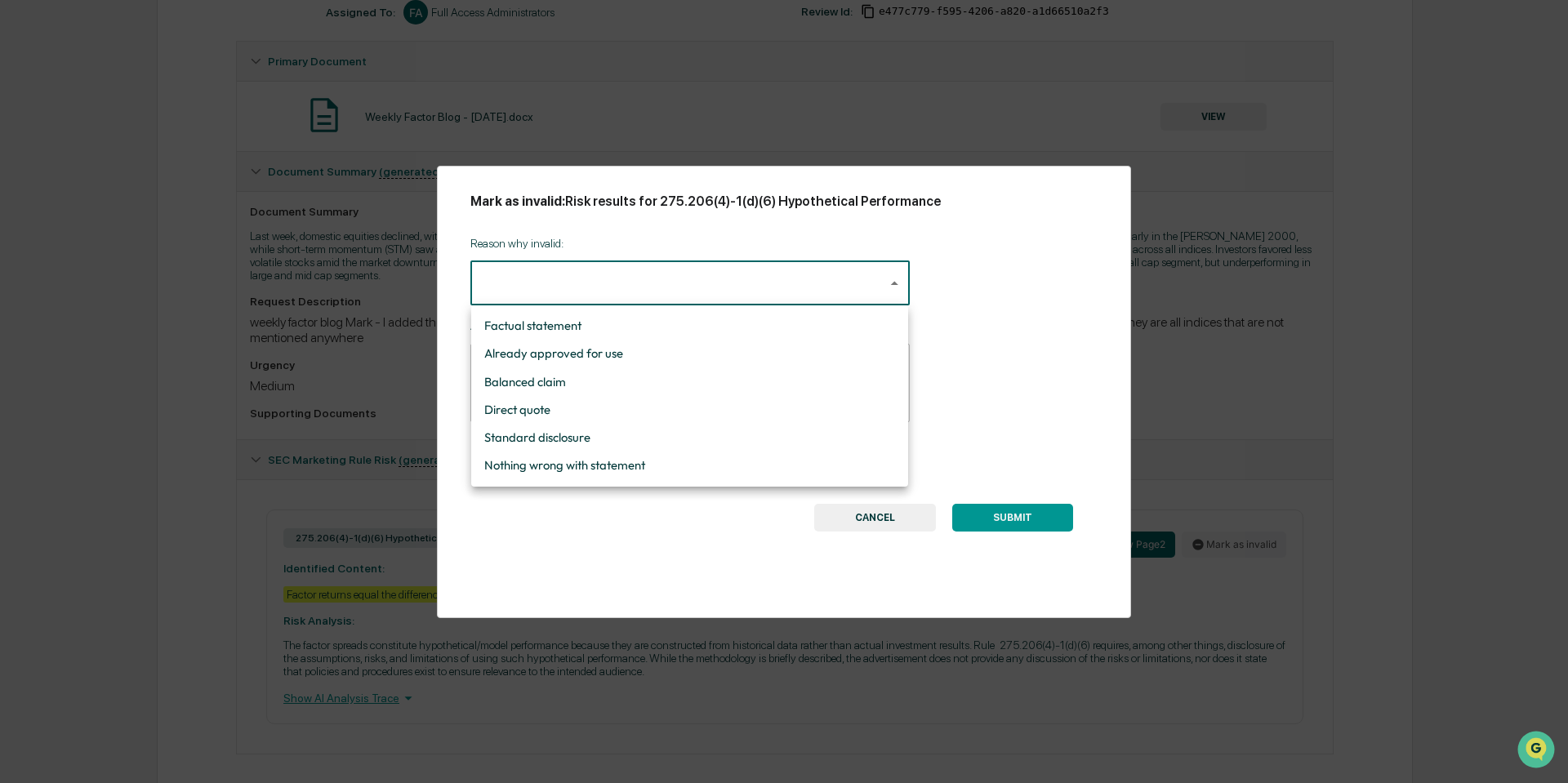
click at [867, 285] on body "Calendar Manage Tasks Reviews Approval Management Company People, Data, Setting…" at bounding box center [784, 265] width 1568 height 1064
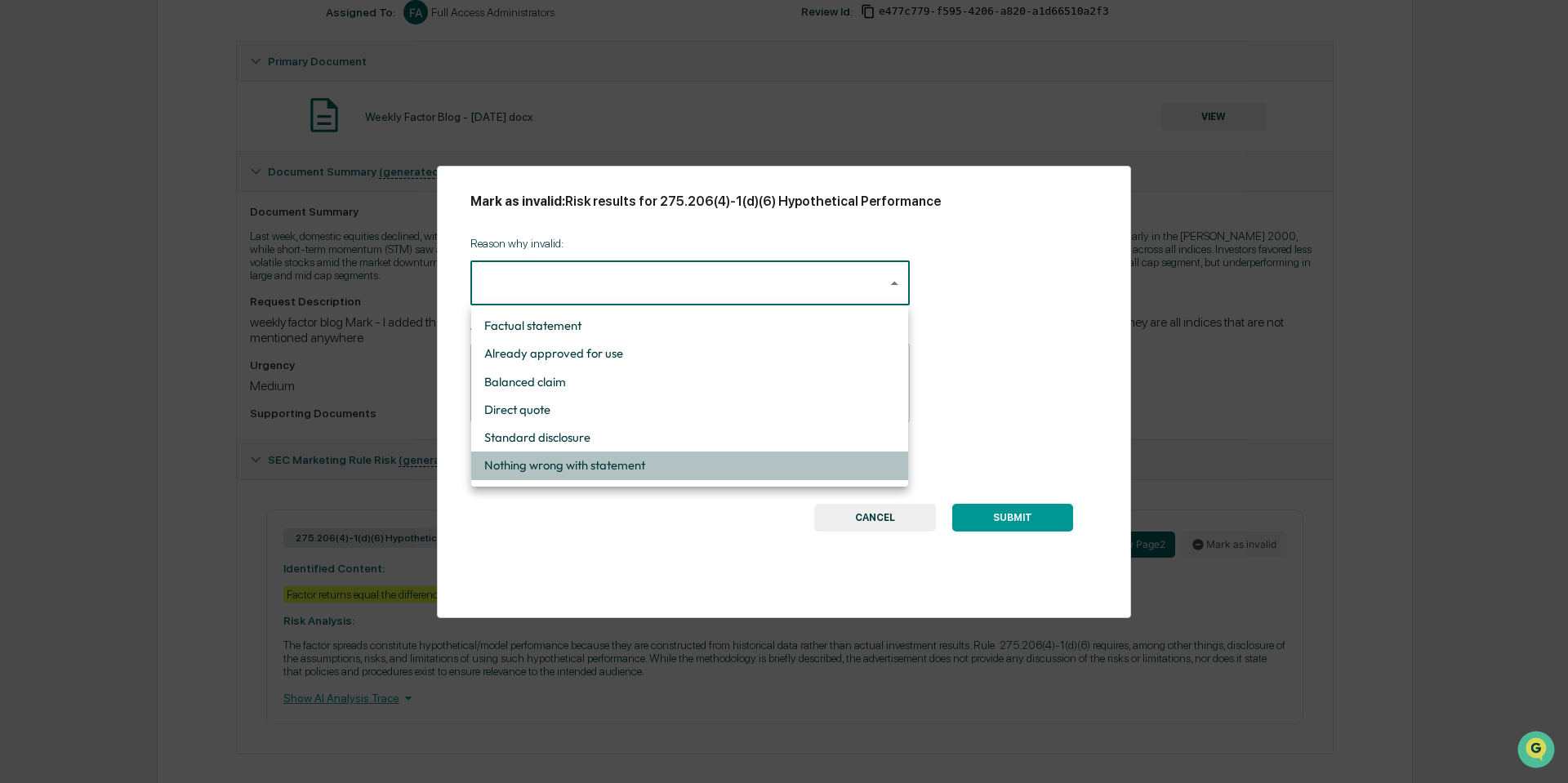
click at [549, 462] on li "Nothing wrong with statement" at bounding box center [689, 465] width 437 height 28
type input "**********"
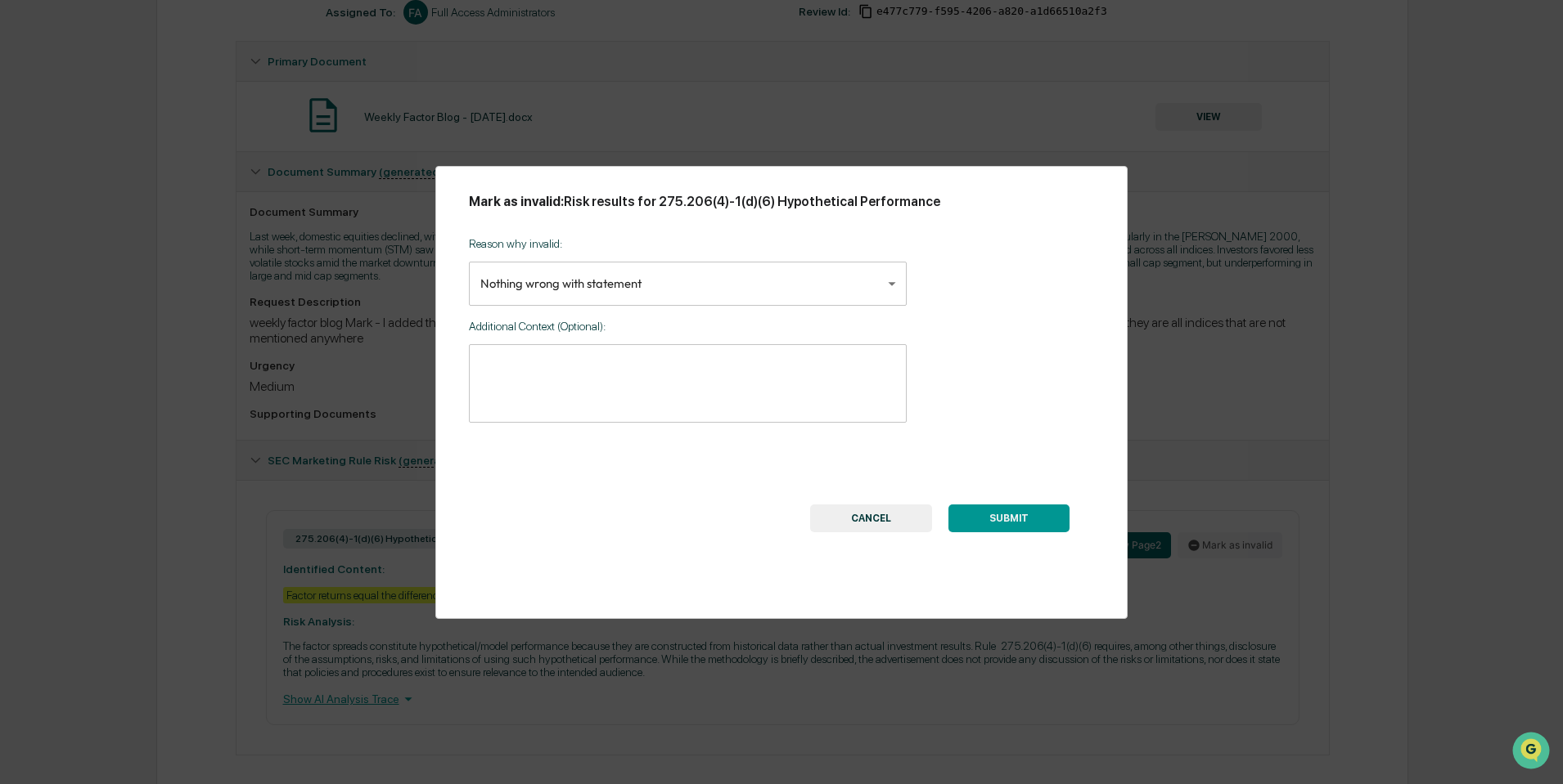
click at [1031, 526] on button "SUBMIT" at bounding box center [1009, 518] width 121 height 28
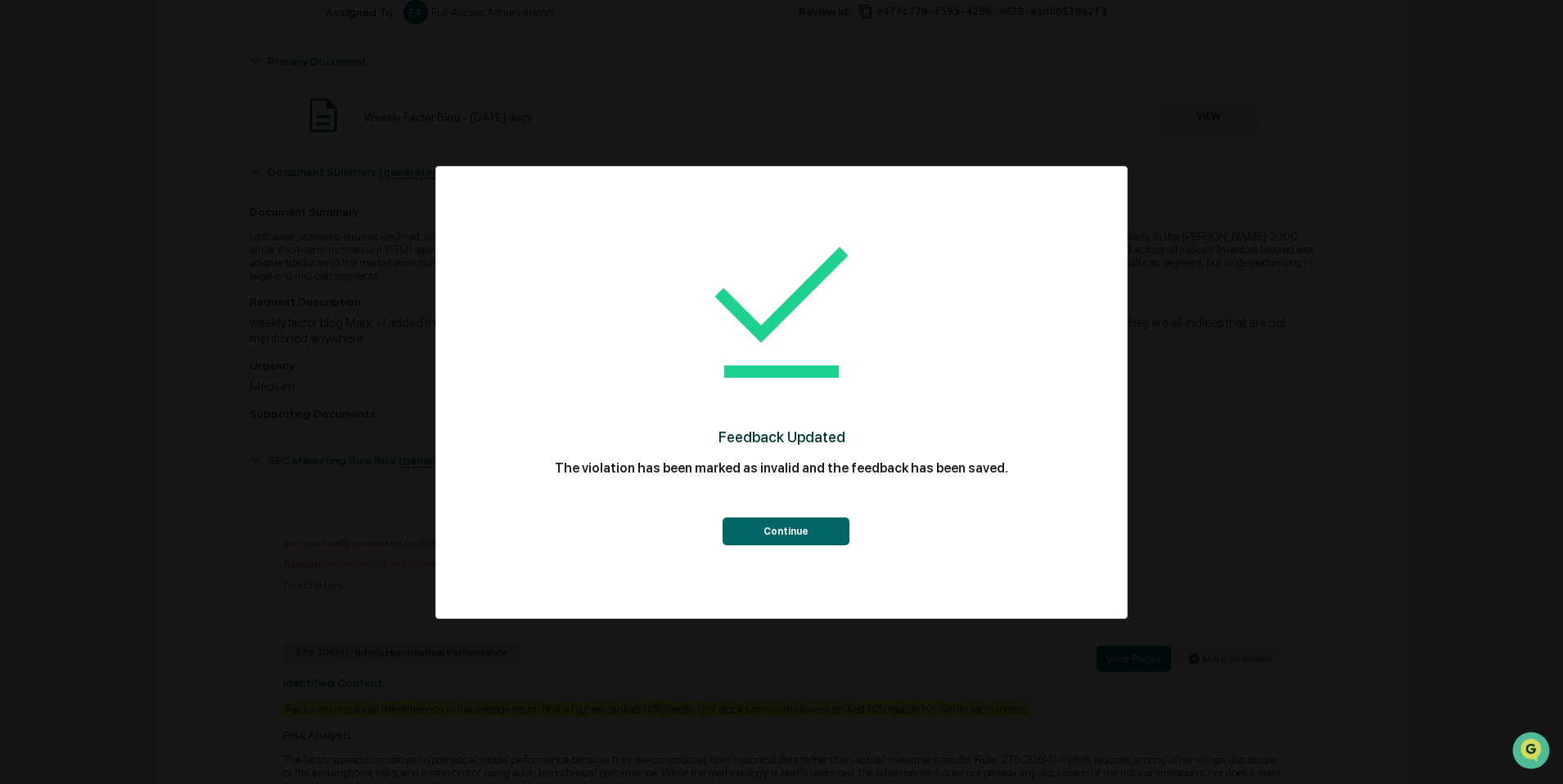
click at [794, 543] on button "Continue" at bounding box center [785, 532] width 127 height 28
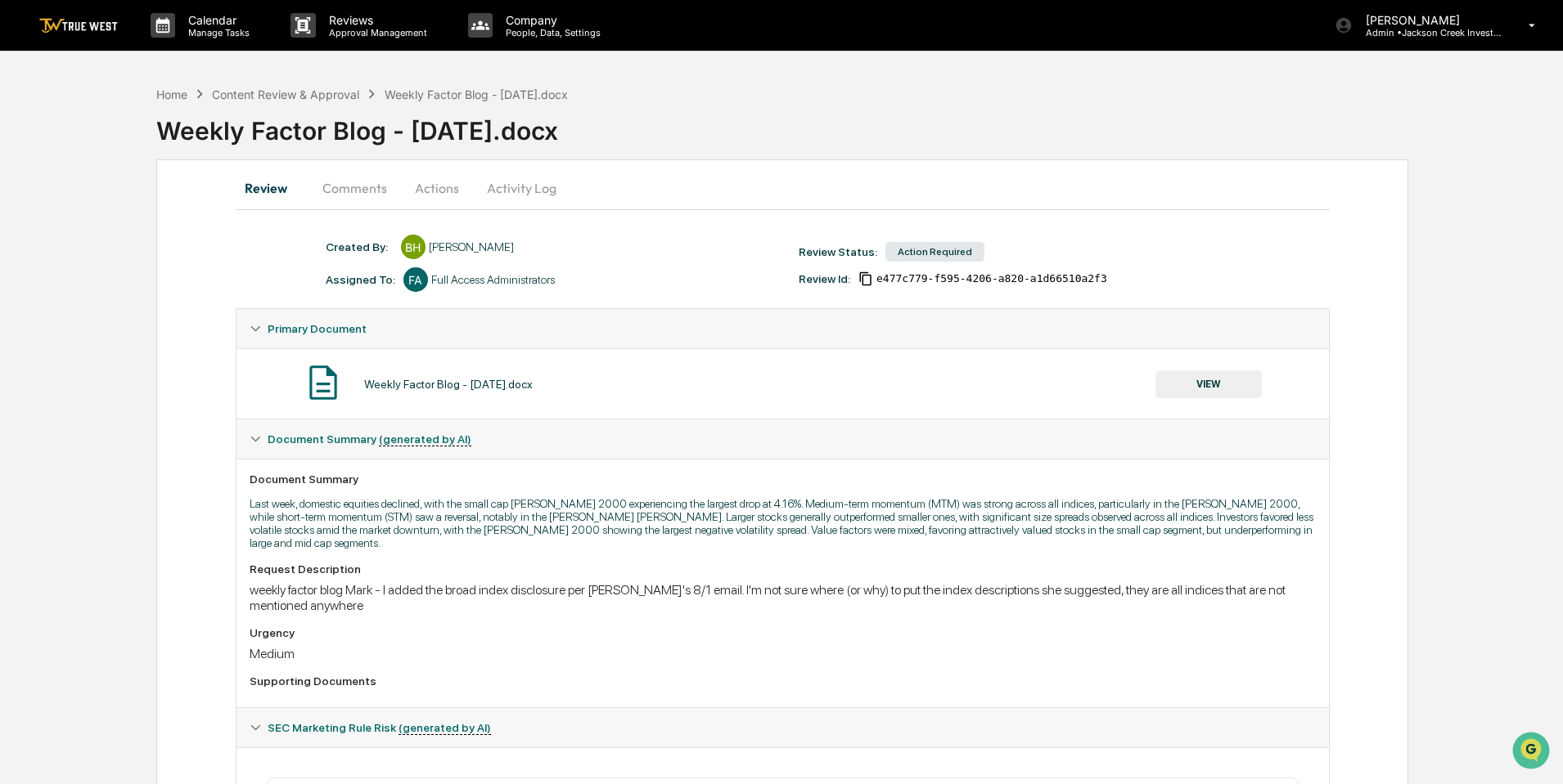
click at [446, 185] on button "Actions" at bounding box center [437, 189] width 74 height 40
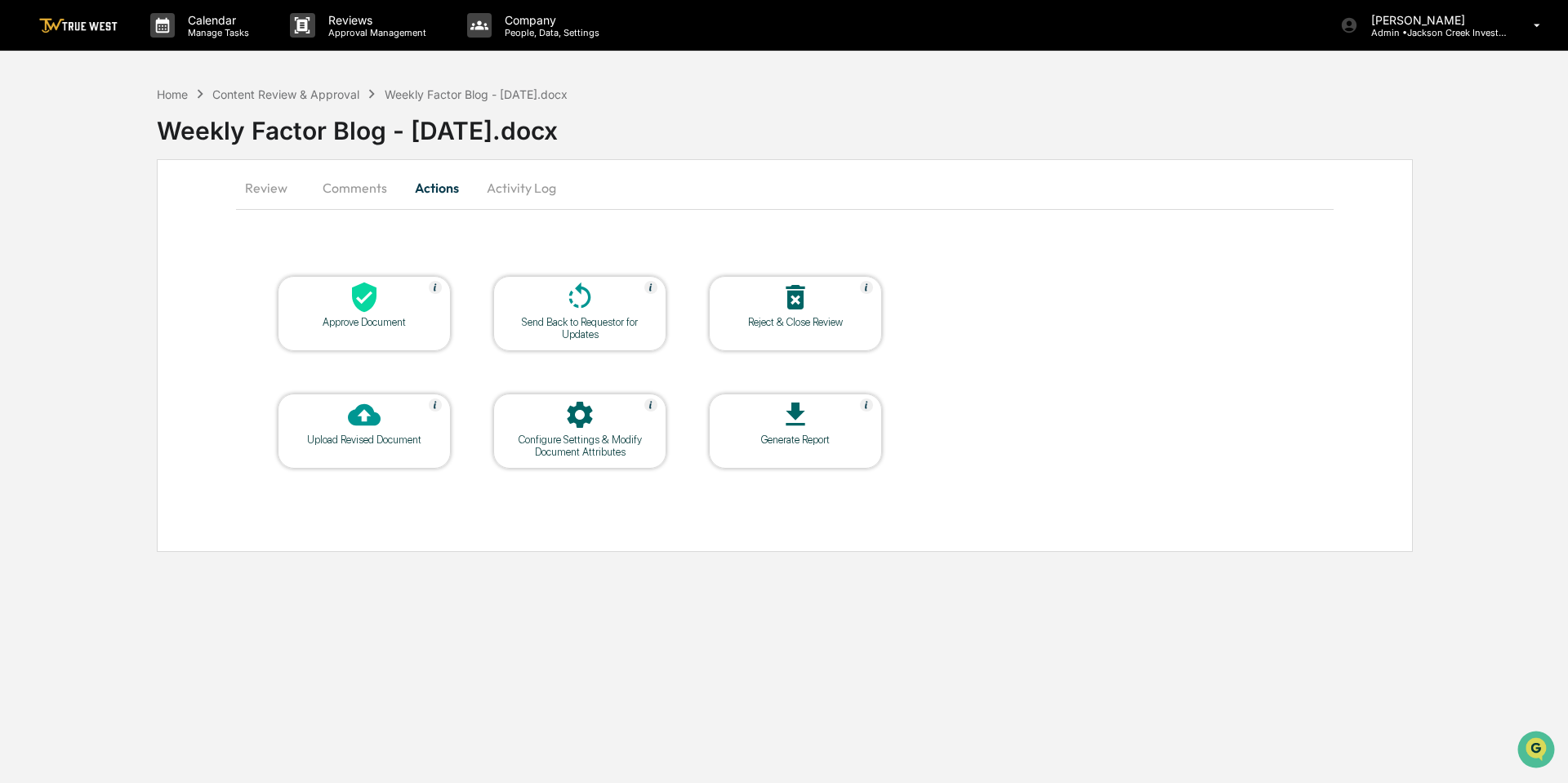
click at [367, 326] on div "Approve Document" at bounding box center [364, 322] width 147 height 13
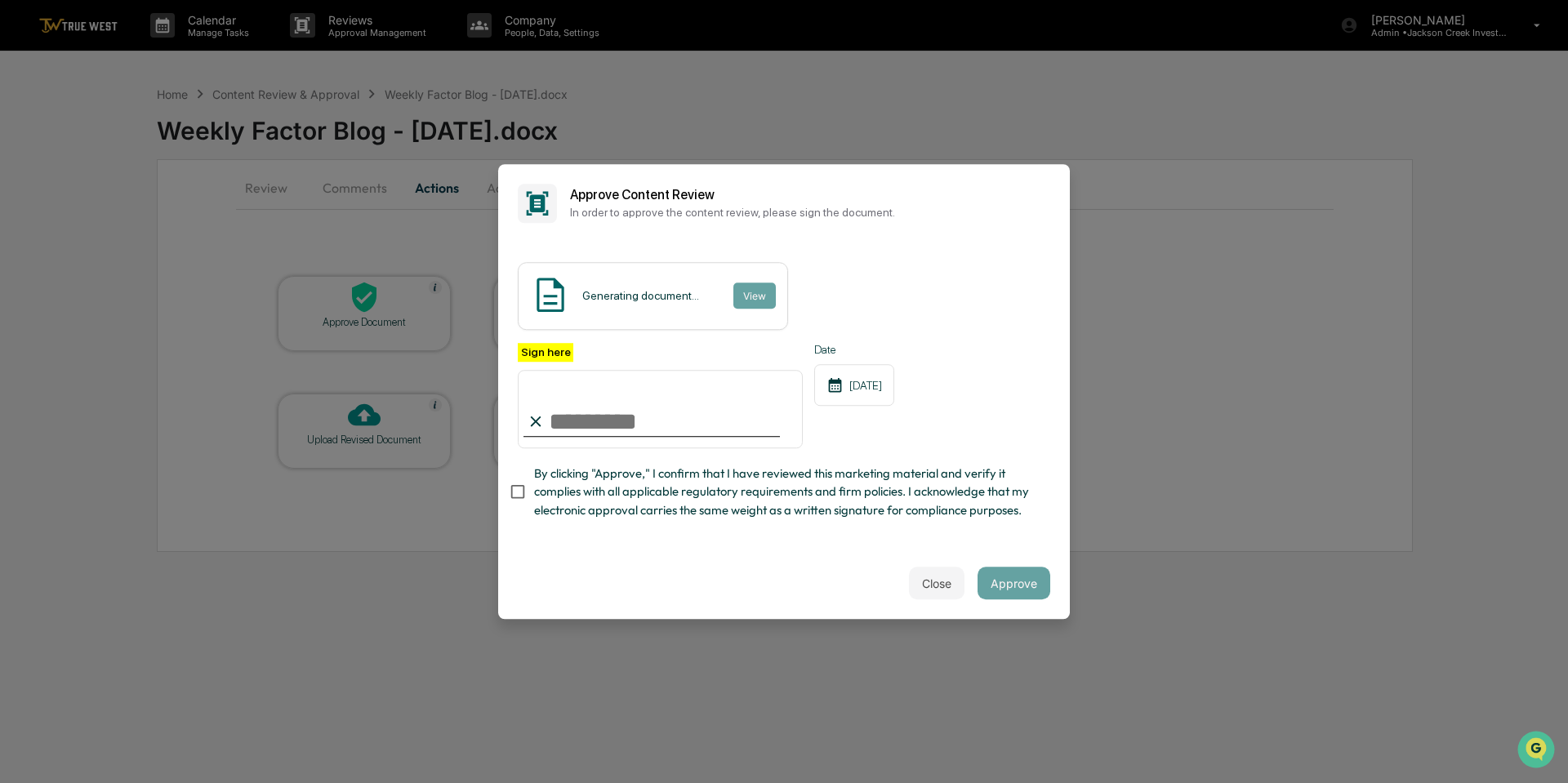
click at [617, 418] on input "Sign here" at bounding box center [660, 409] width 285 height 78
type input "**********"
click at [1001, 592] on button "Approve" at bounding box center [1013, 583] width 73 height 32
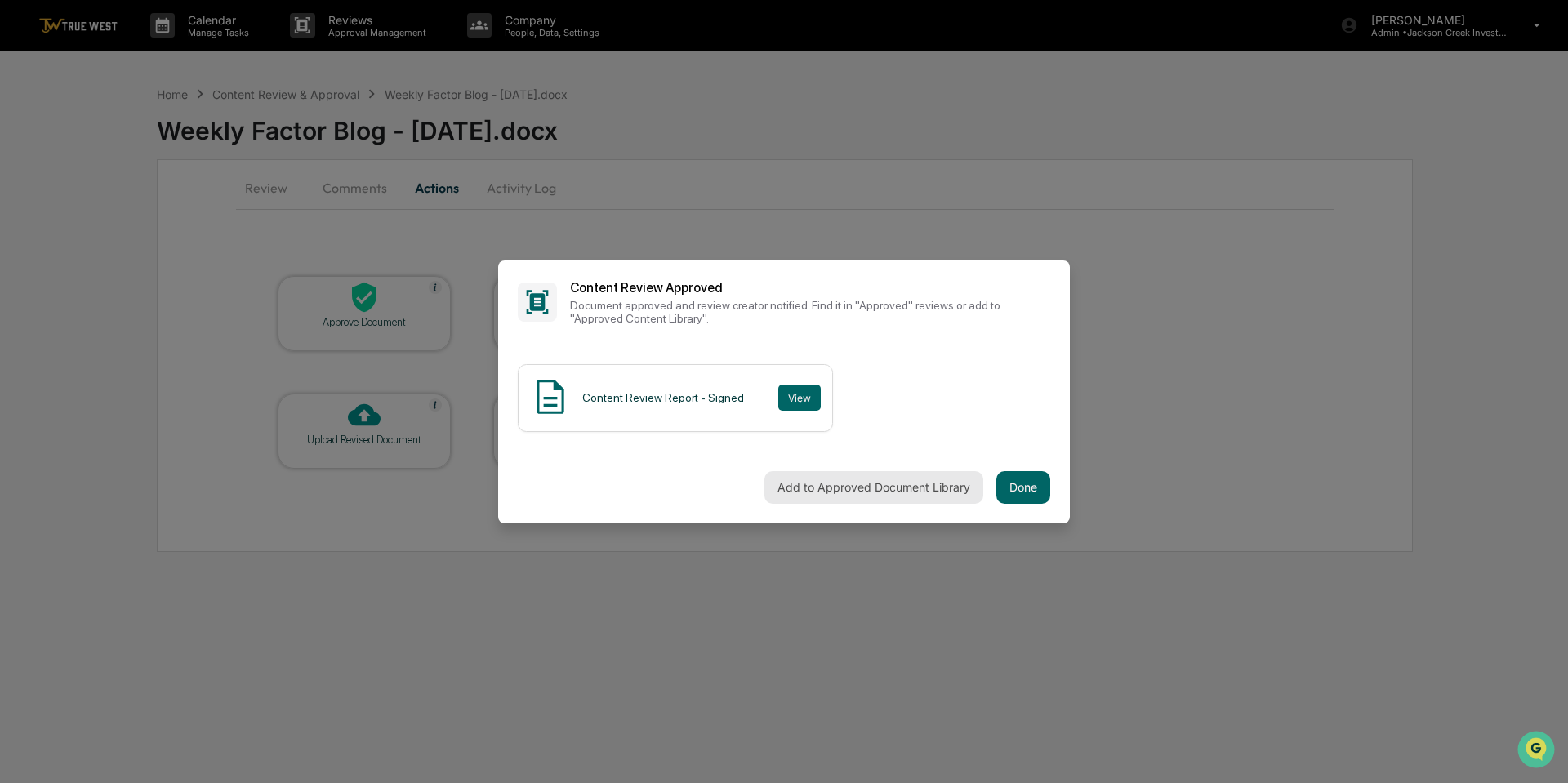
click at [894, 490] on button "Add to Approved Document Library" at bounding box center [873, 488] width 219 height 32
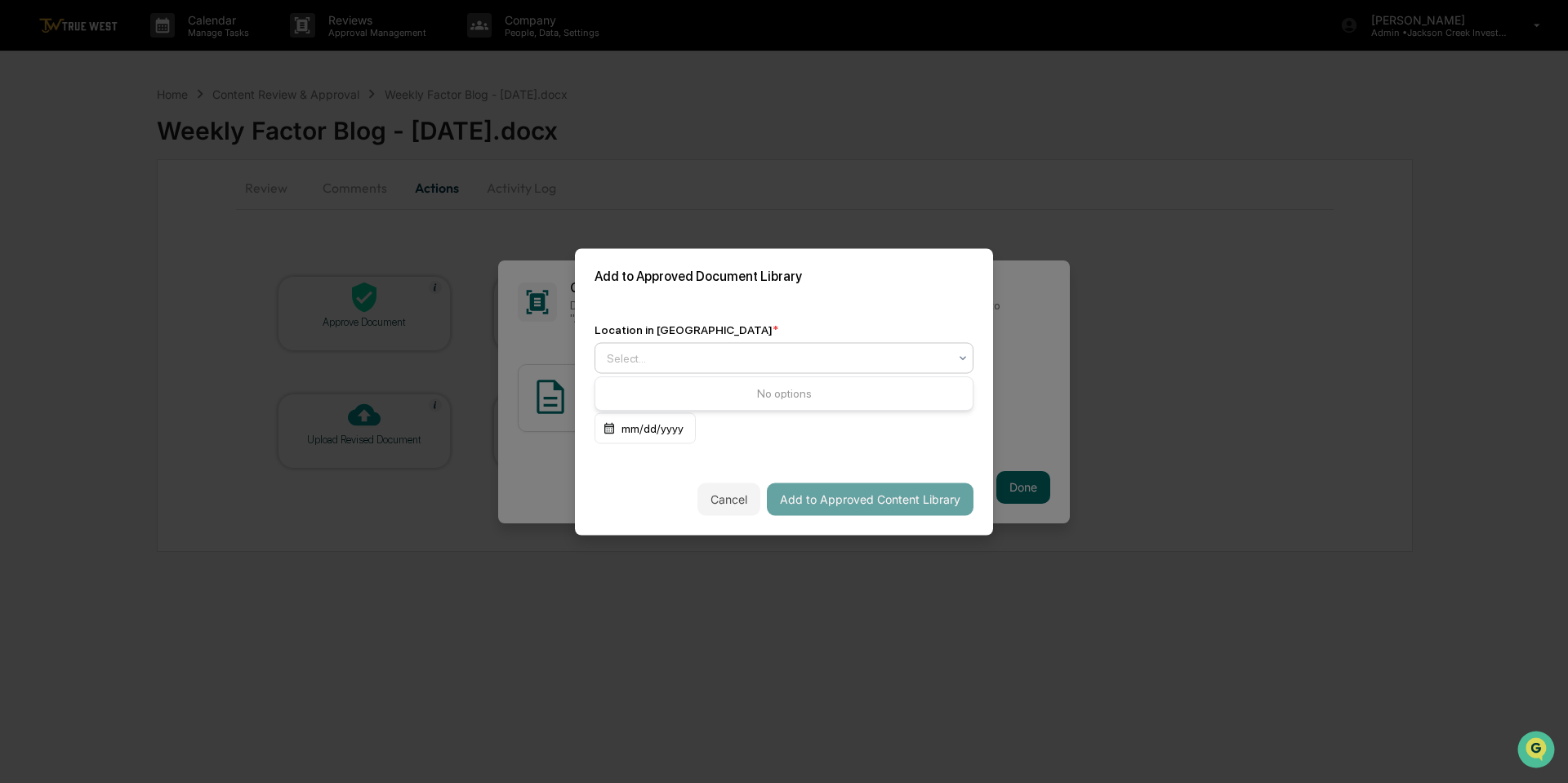
click at [715, 369] on div "Select..." at bounding box center [777, 358] width 358 height 23
drag, startPoint x: 732, startPoint y: 400, endPoint x: 729, endPoint y: 389, distance: 11.4
click at [708, 391] on div "Approved Content Library" at bounding box center [784, 396] width 377 height 32
click at [889, 500] on button "Add to Approved Content Library" at bounding box center [870, 499] width 206 height 32
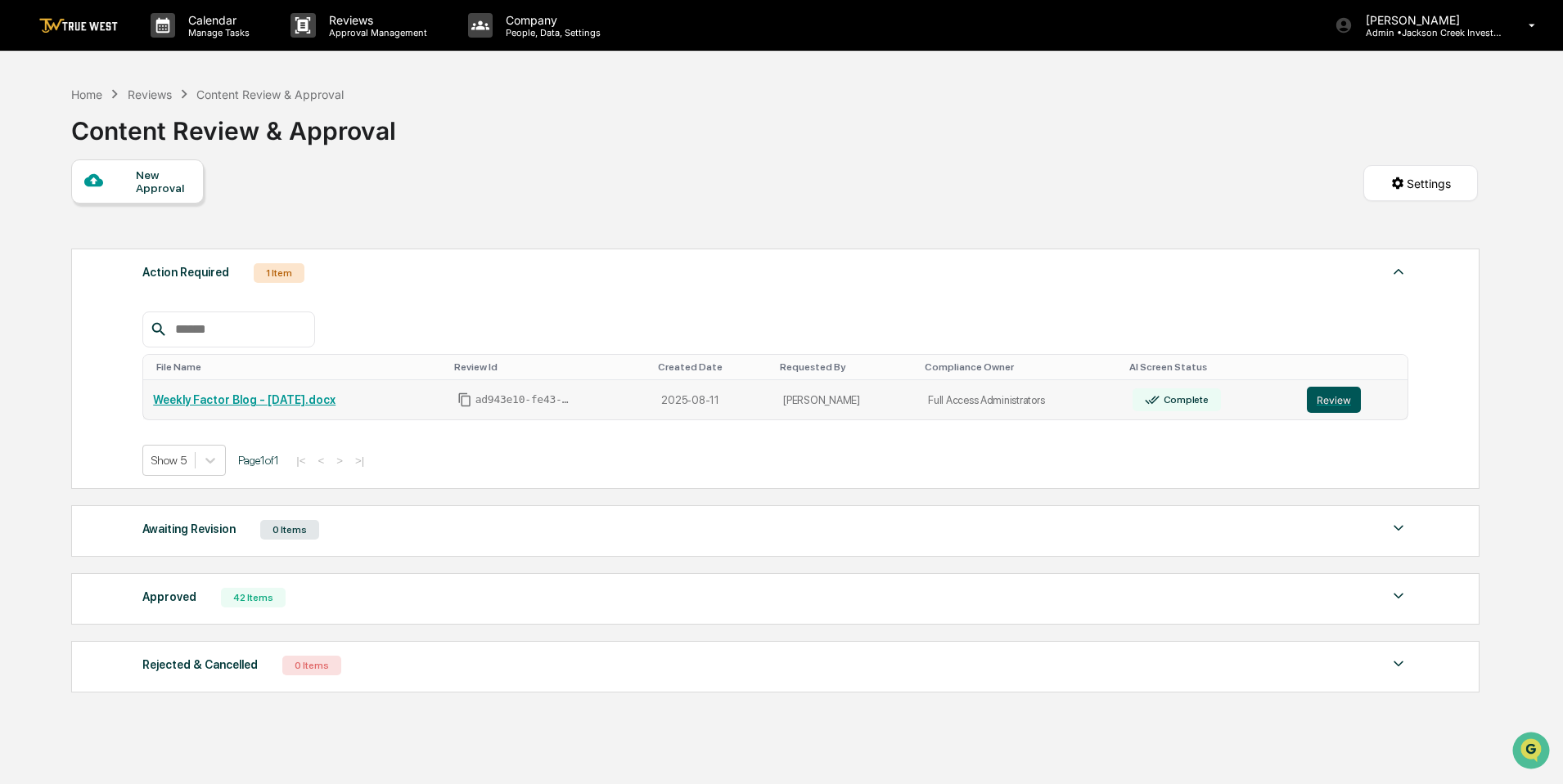
click at [1315, 394] on button "Review" at bounding box center [1333, 400] width 54 height 26
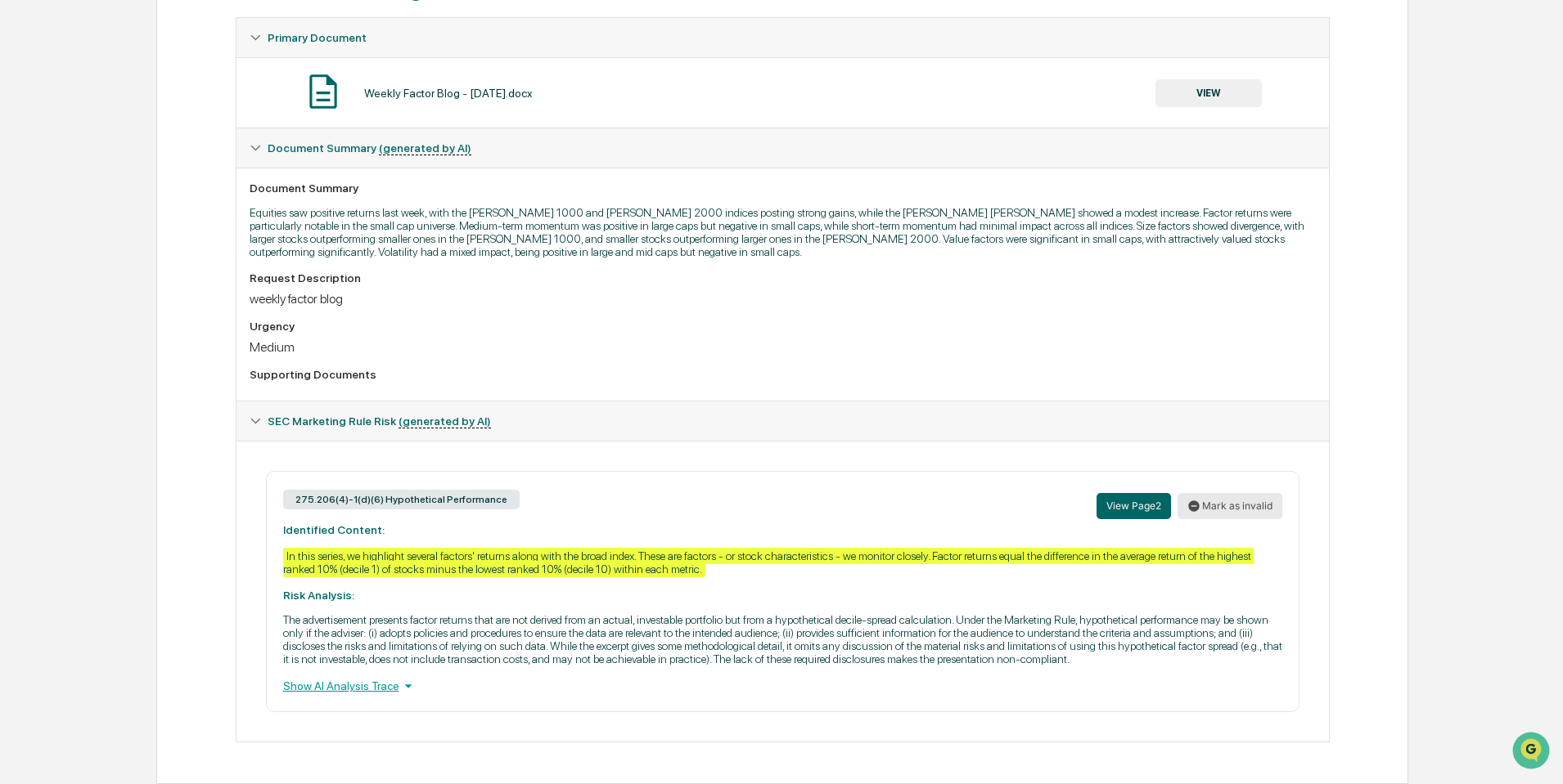
click at [1225, 508] on button "Mark as invalid" at bounding box center [1230, 506] width 105 height 26
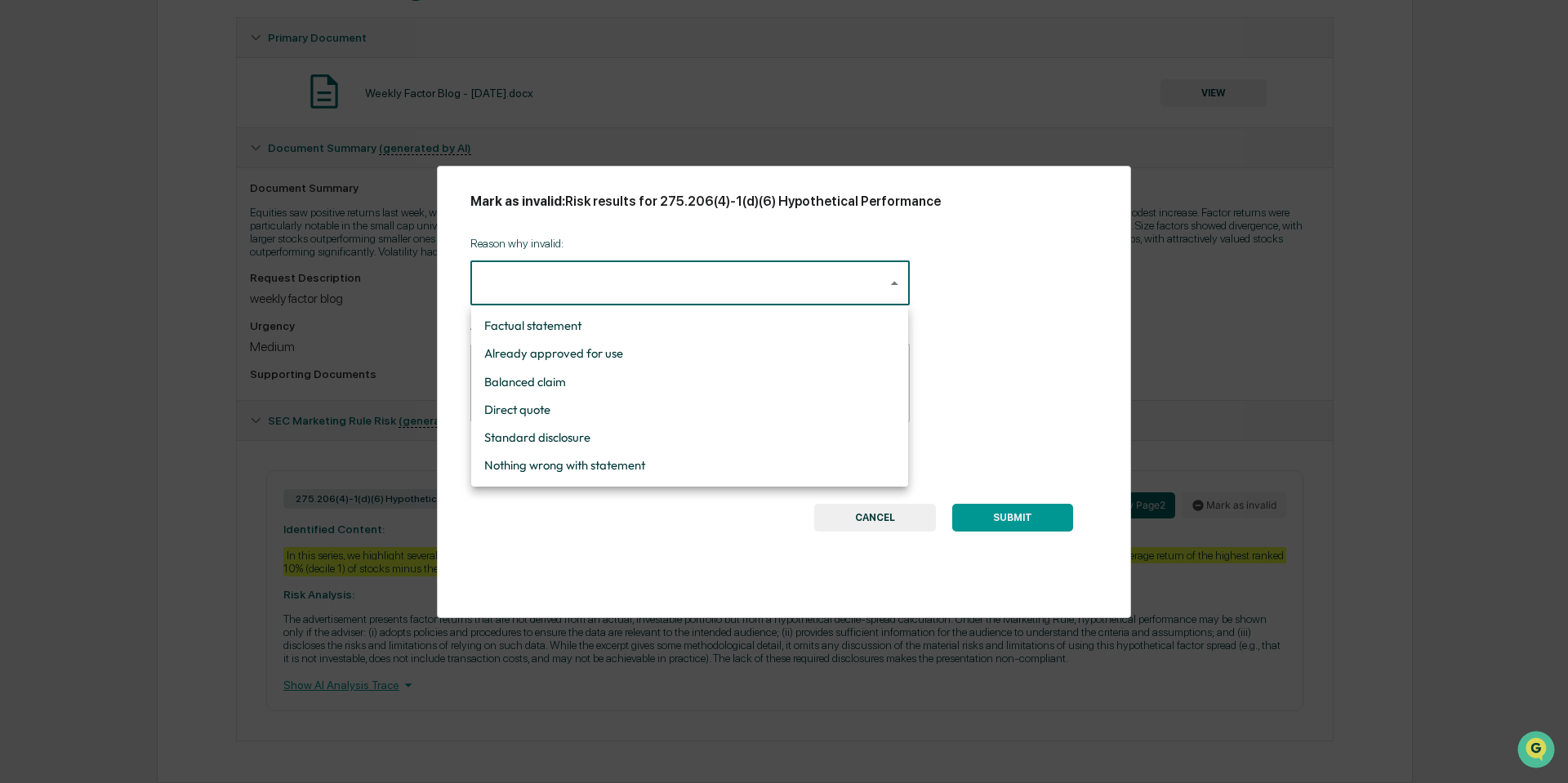
click at [862, 275] on body "Calendar Manage Tasks Reviews Approval Management Company People, Data, Setting…" at bounding box center [784, 247] width 1568 height 1074
click at [582, 455] on li "Nothing wrong with statement" at bounding box center [689, 465] width 437 height 28
type input "**********"
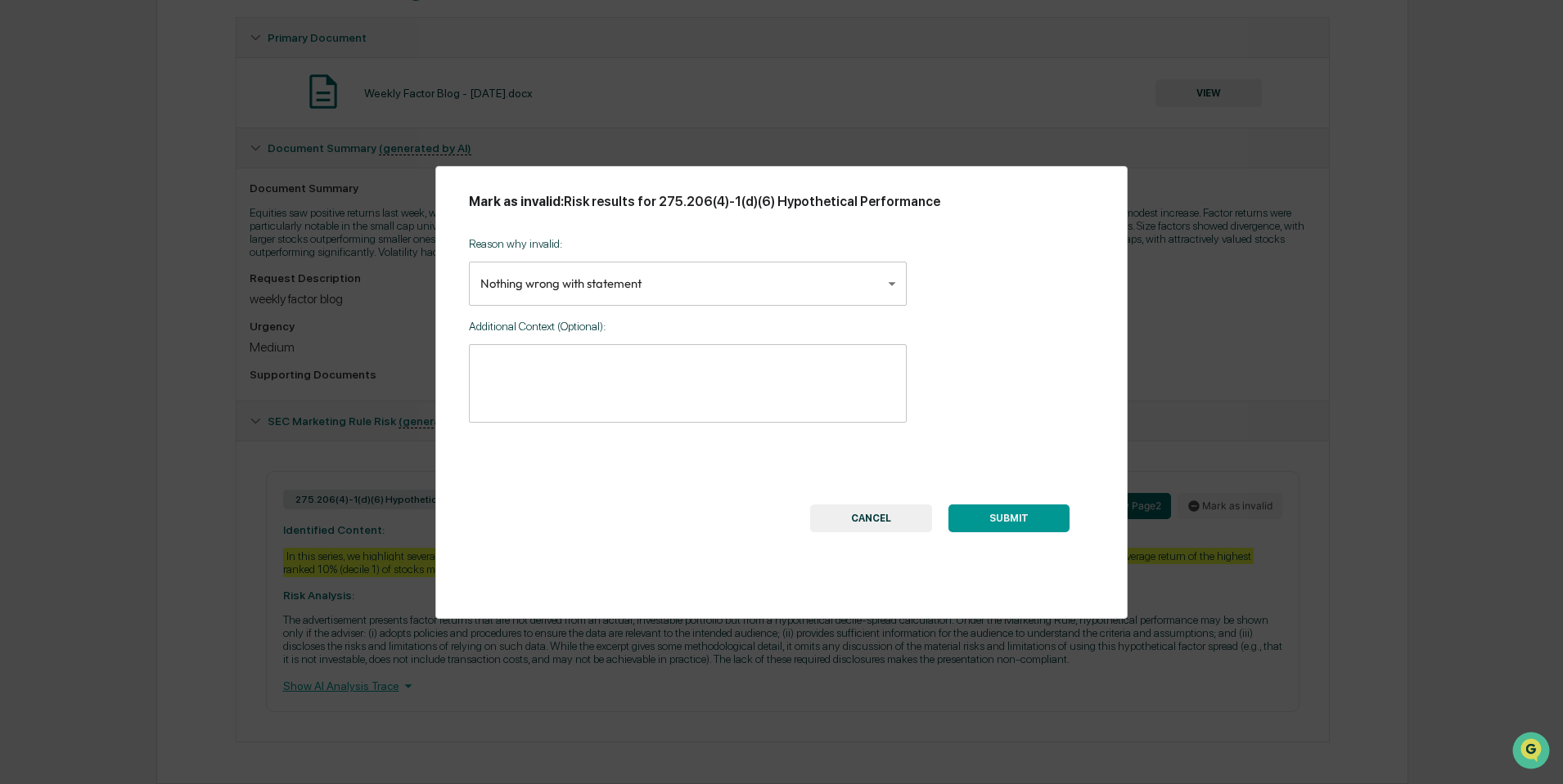
click at [1045, 515] on button "SUBMIT" at bounding box center [1009, 518] width 121 height 28
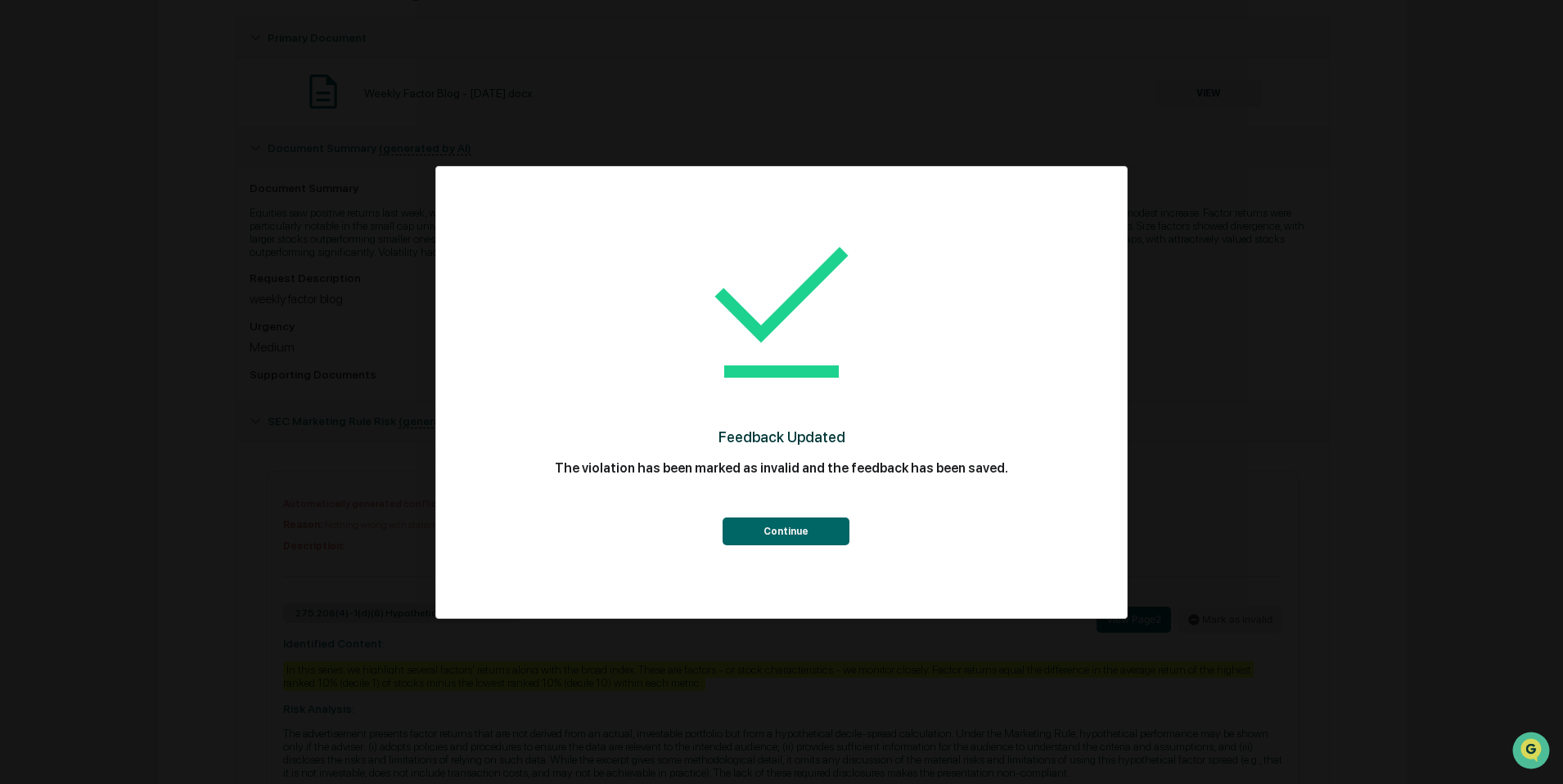
click at [774, 535] on button "Continue" at bounding box center [785, 532] width 127 height 28
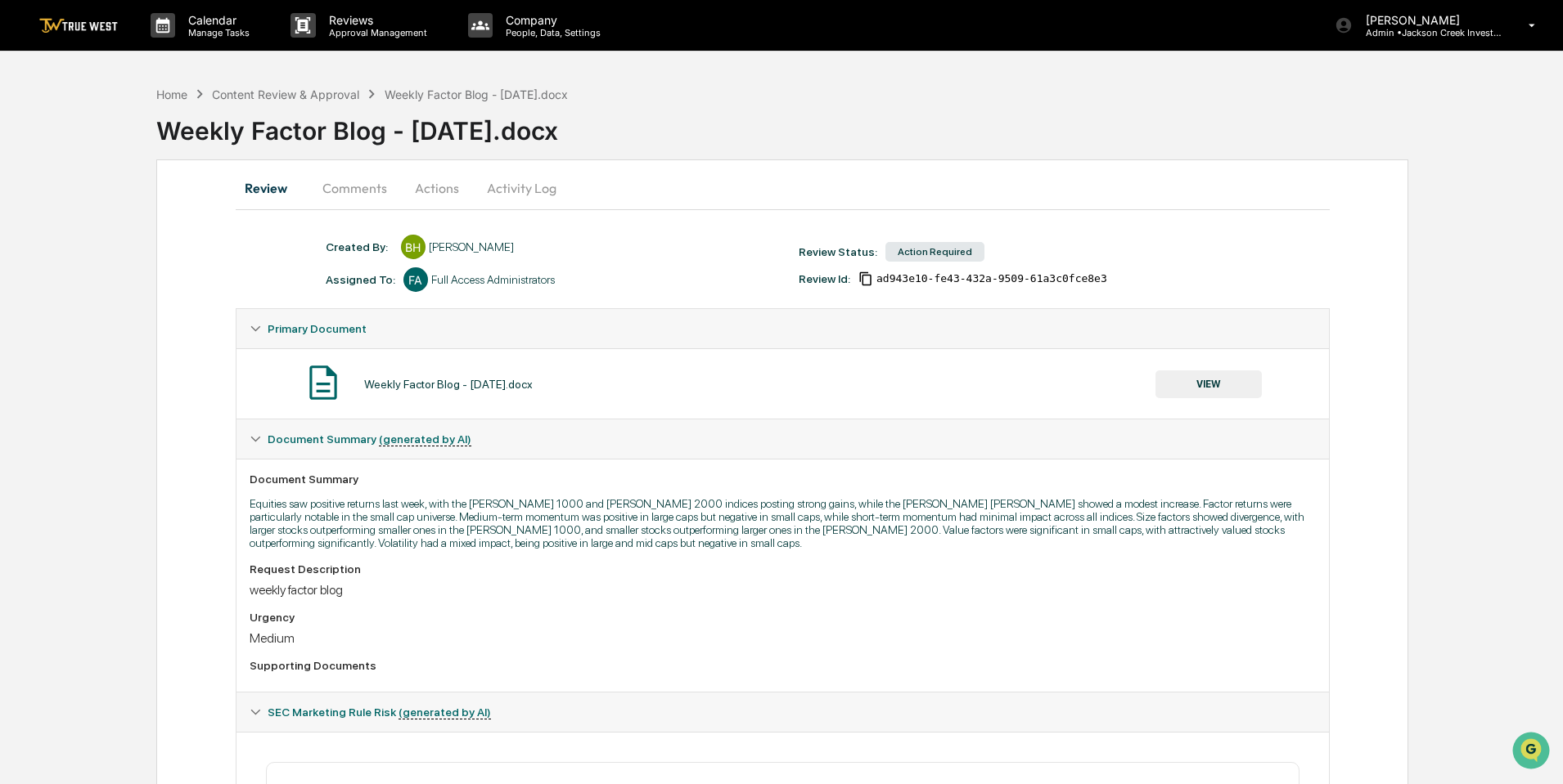
click at [439, 185] on button "Actions" at bounding box center [437, 189] width 74 height 40
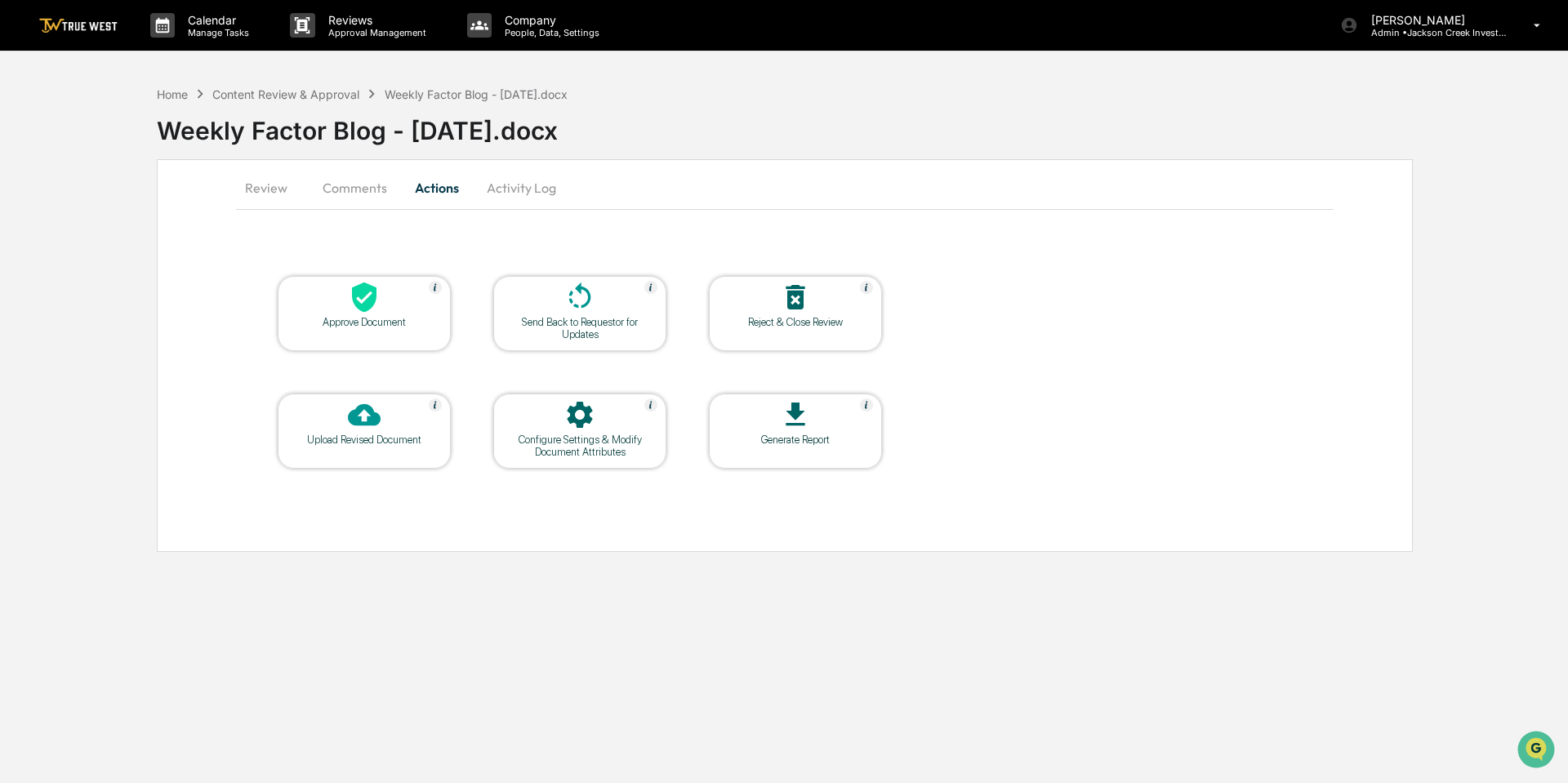
click at [370, 305] on icon at bounding box center [364, 298] width 24 height 30
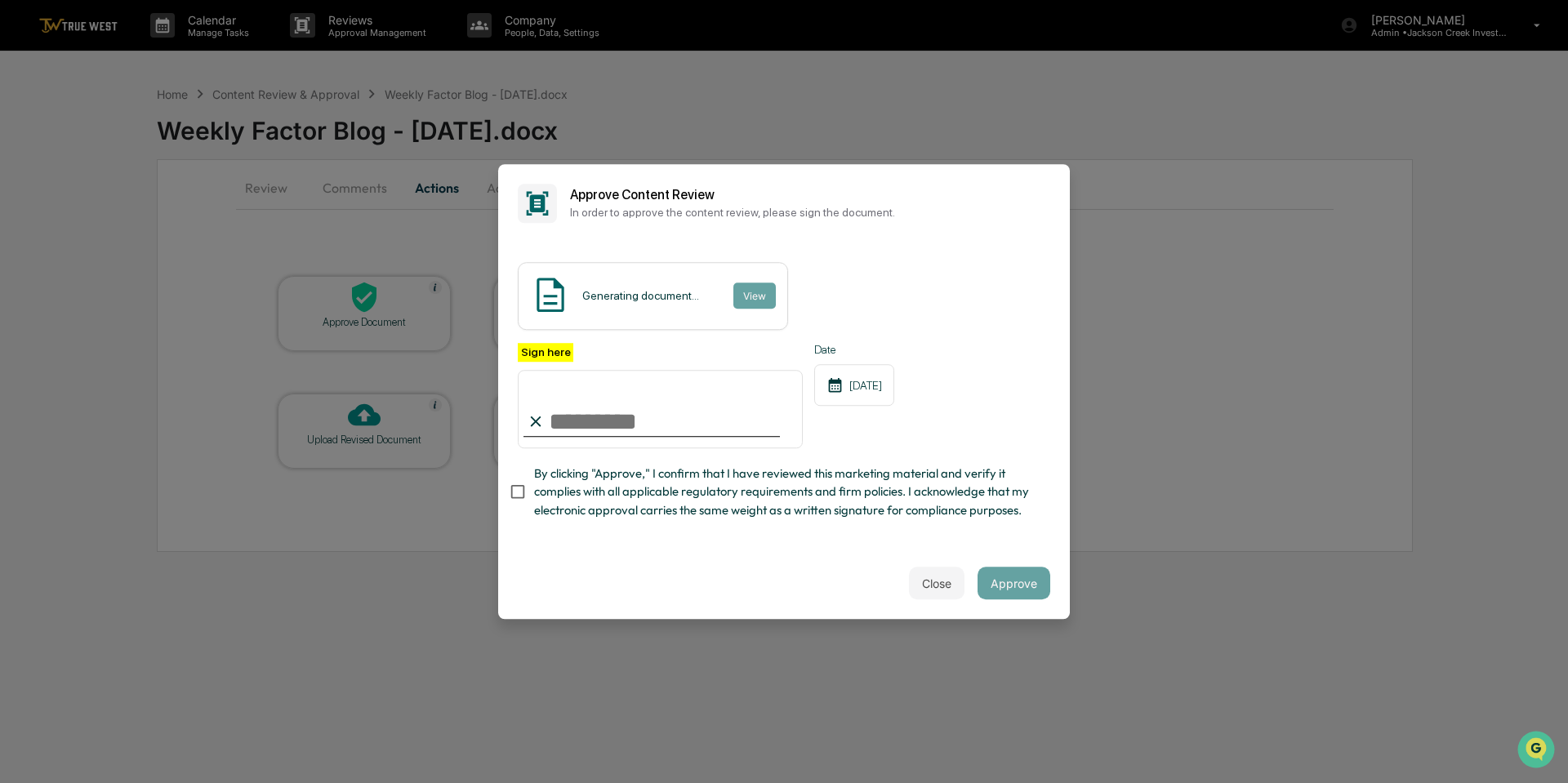
click at [620, 424] on input "Sign here" at bounding box center [660, 409] width 285 height 78
type input "**********"
click at [995, 580] on button "Approve" at bounding box center [1013, 583] width 73 height 32
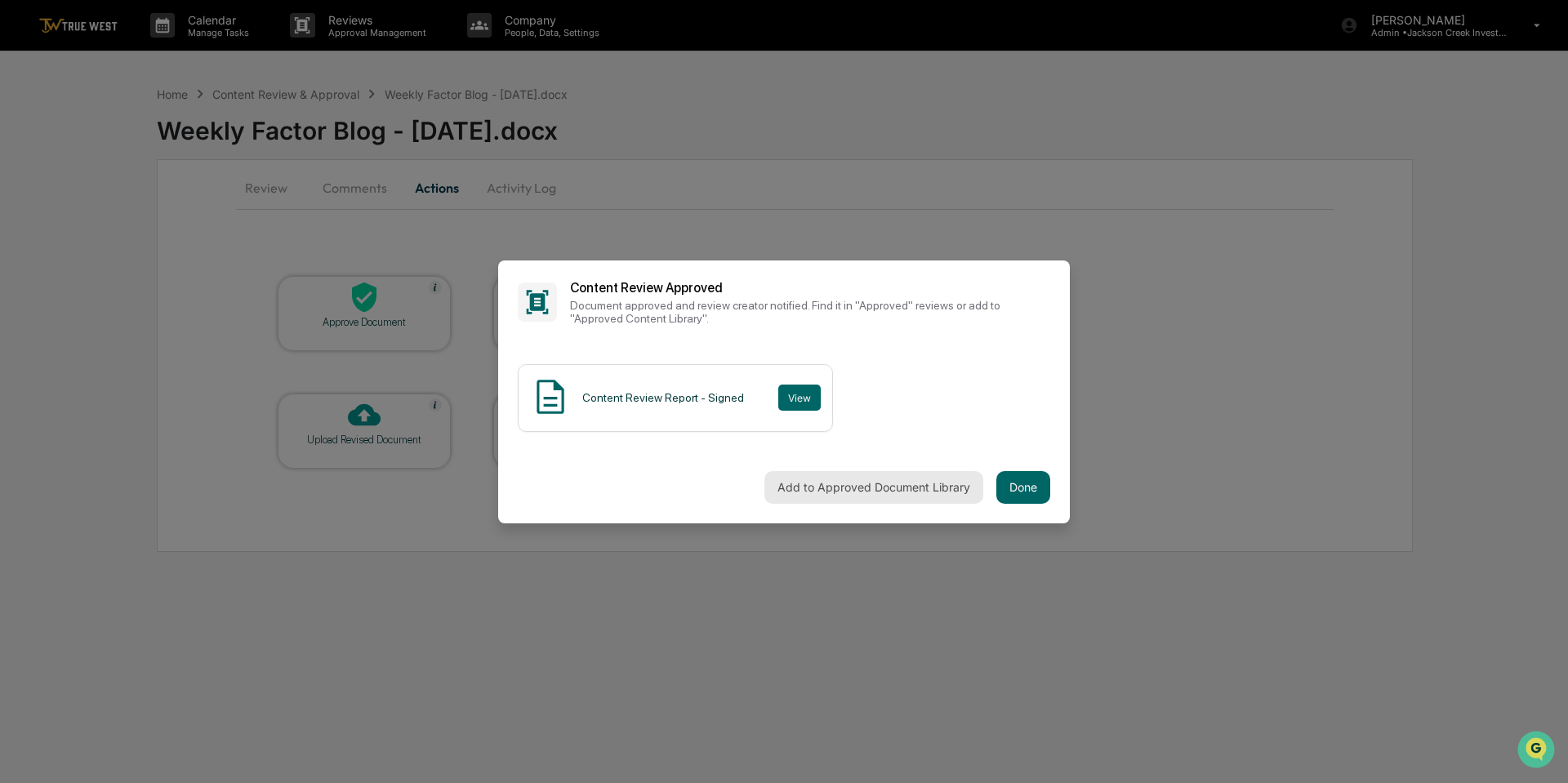
click at [850, 481] on button "Add to Approved Document Library" at bounding box center [873, 488] width 219 height 32
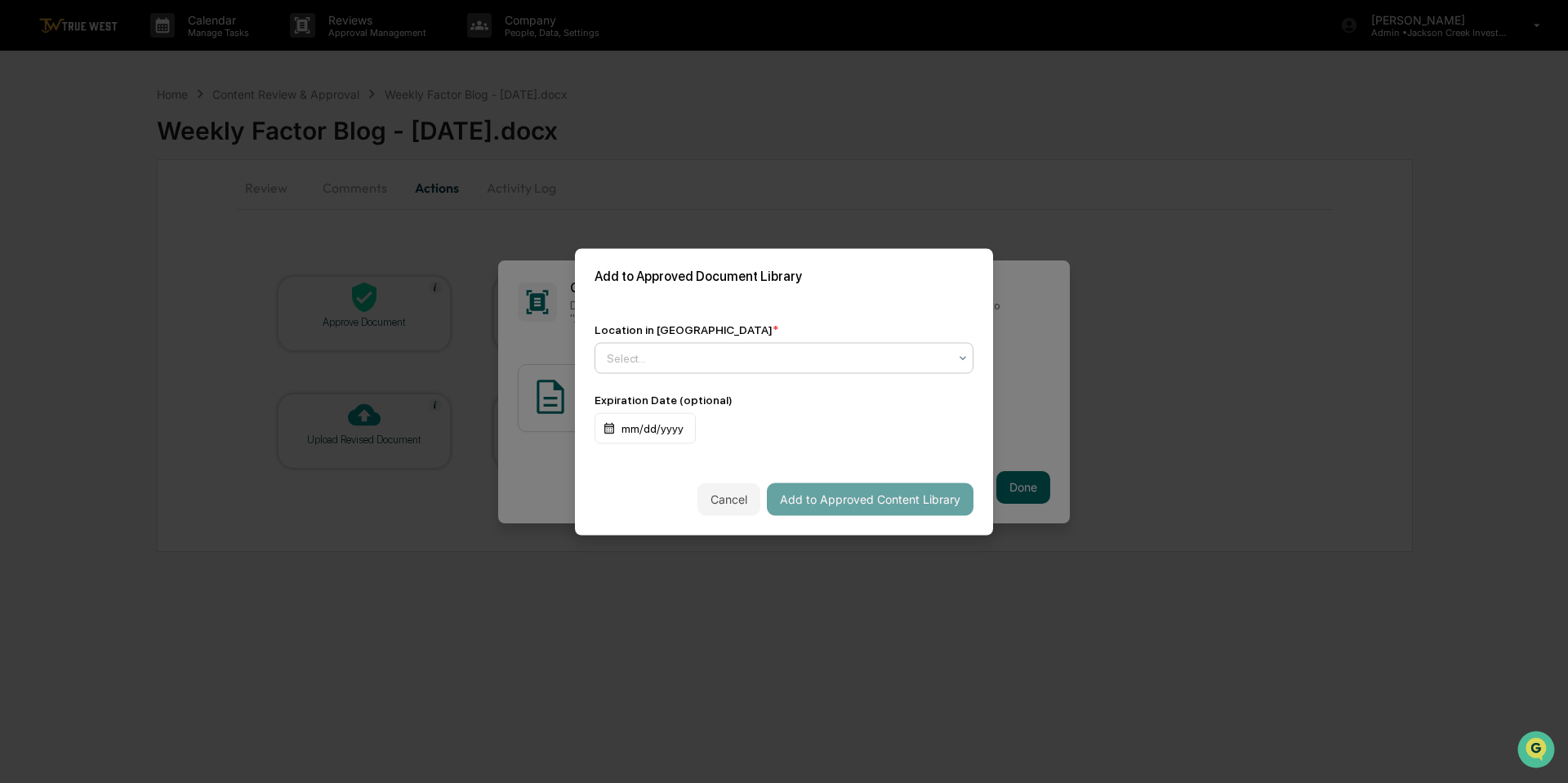
click at [914, 361] on div at bounding box center [777, 358] width 342 height 16
click at [696, 349] on div "Select..." at bounding box center [777, 358] width 358 height 23
click at [715, 357] on div at bounding box center [777, 358] width 342 height 16
click at [697, 388] on div "Approved Content Library" at bounding box center [784, 396] width 377 height 32
click at [844, 505] on button "Add to Approved Content Library" at bounding box center [870, 499] width 206 height 32
